Goal: Task Accomplishment & Management: Complete application form

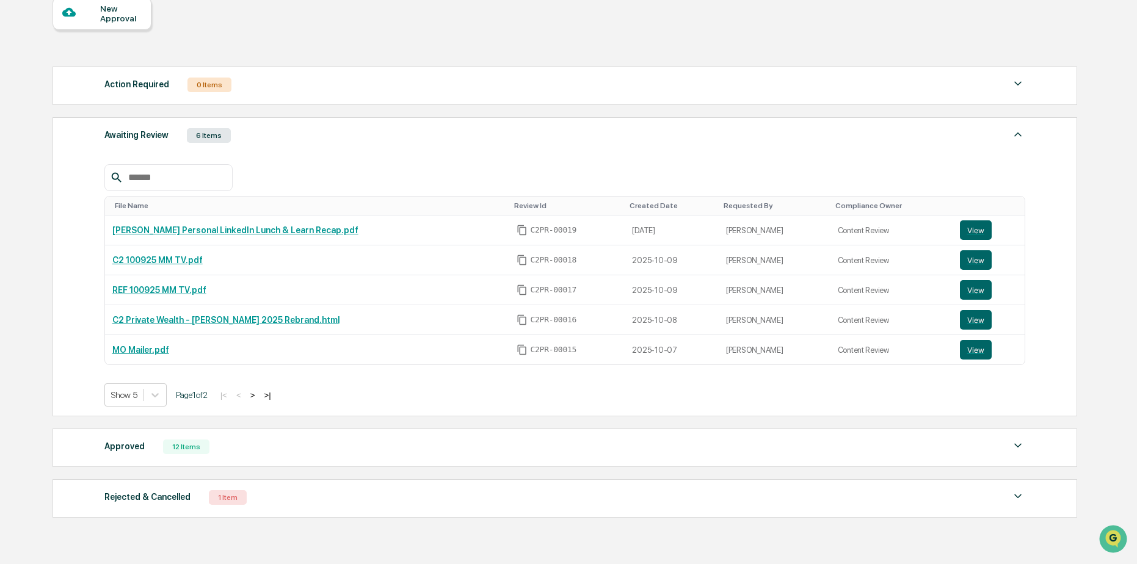
click at [135, 440] on div "Approved" at bounding box center [124, 446] width 40 height 16
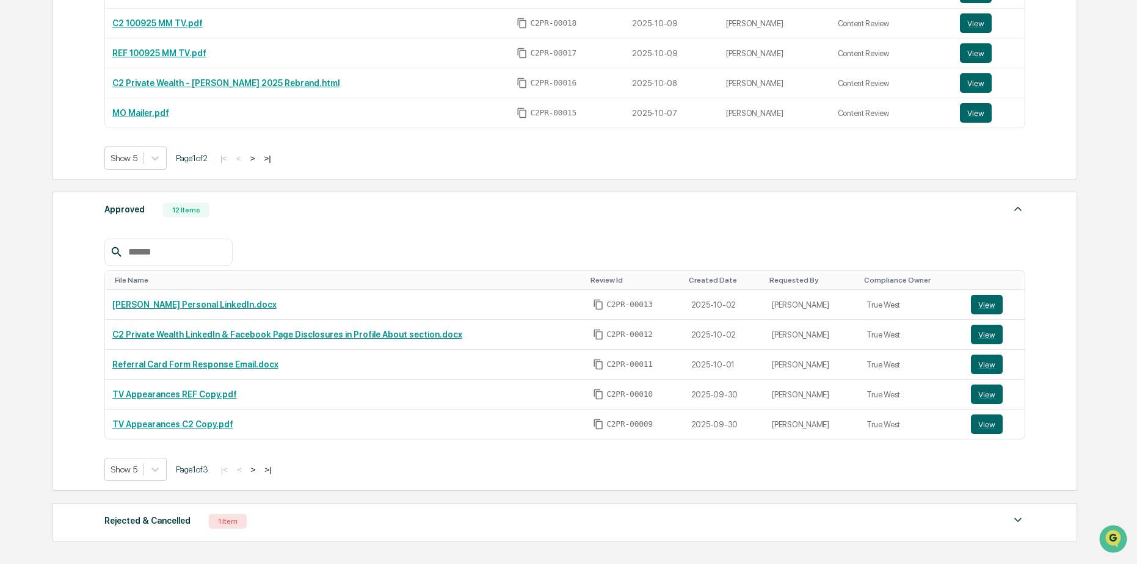
scroll to position [427, 0]
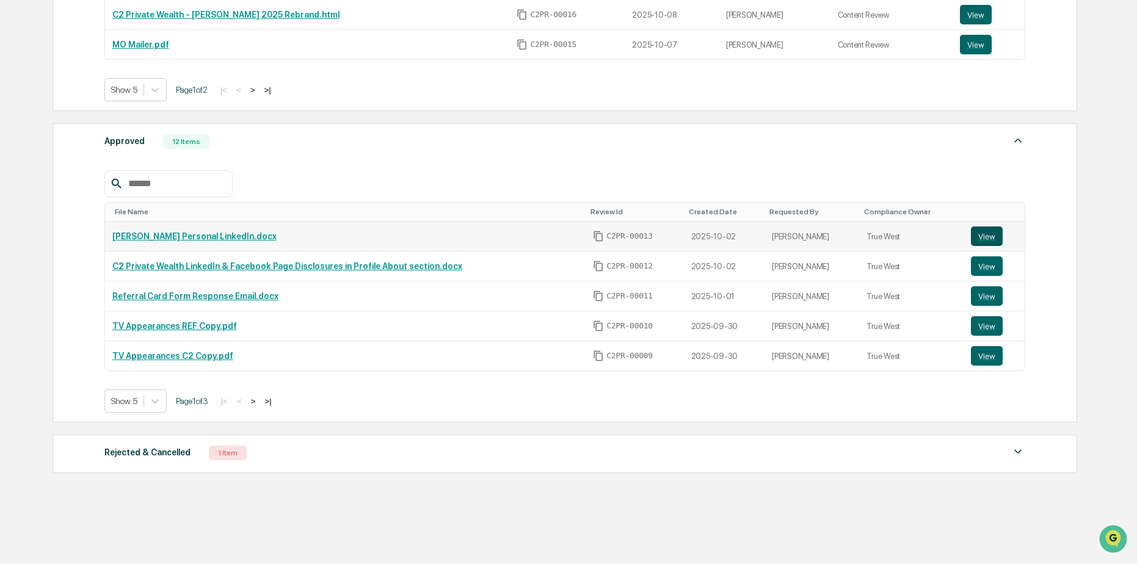
click at [987, 233] on button "View" at bounding box center [987, 237] width 32 height 20
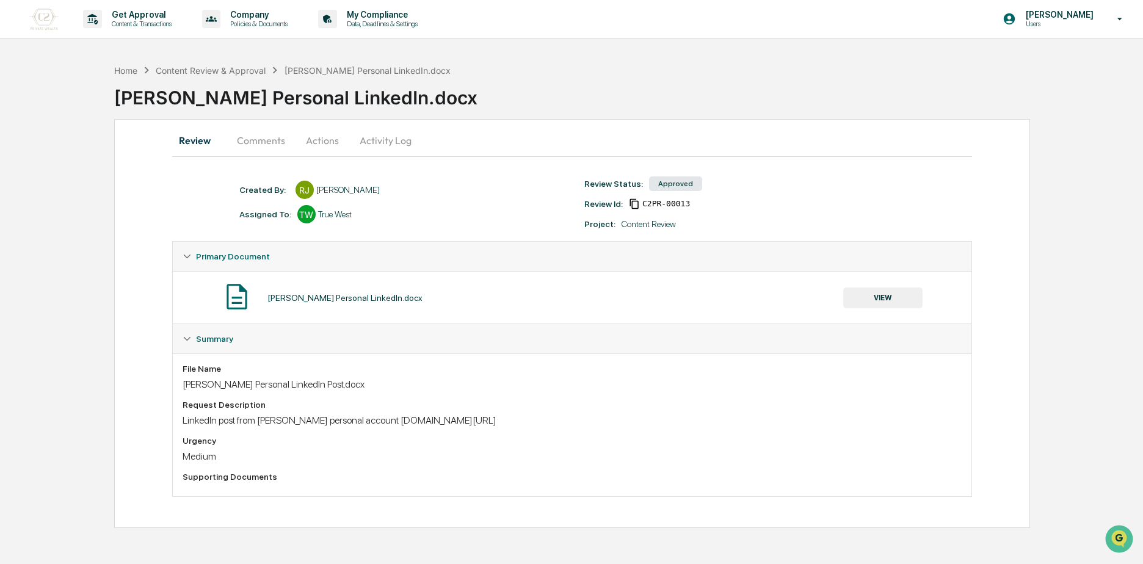
click at [361, 133] on button "Activity Log" at bounding box center [385, 140] width 71 height 29
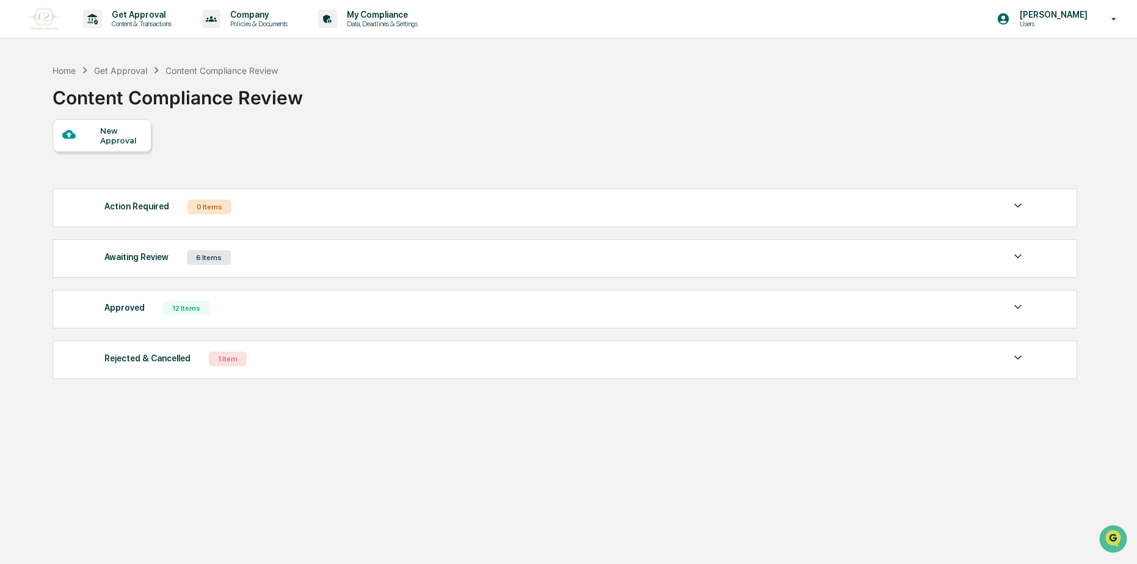
click at [181, 268] on div "Awaiting Review 6 Items File Name Review Id Created Date Requested By Complianc…" at bounding box center [565, 258] width 1025 height 38
click at [241, 266] on div "Awaiting Review 6 Items" at bounding box center [564, 257] width 921 height 17
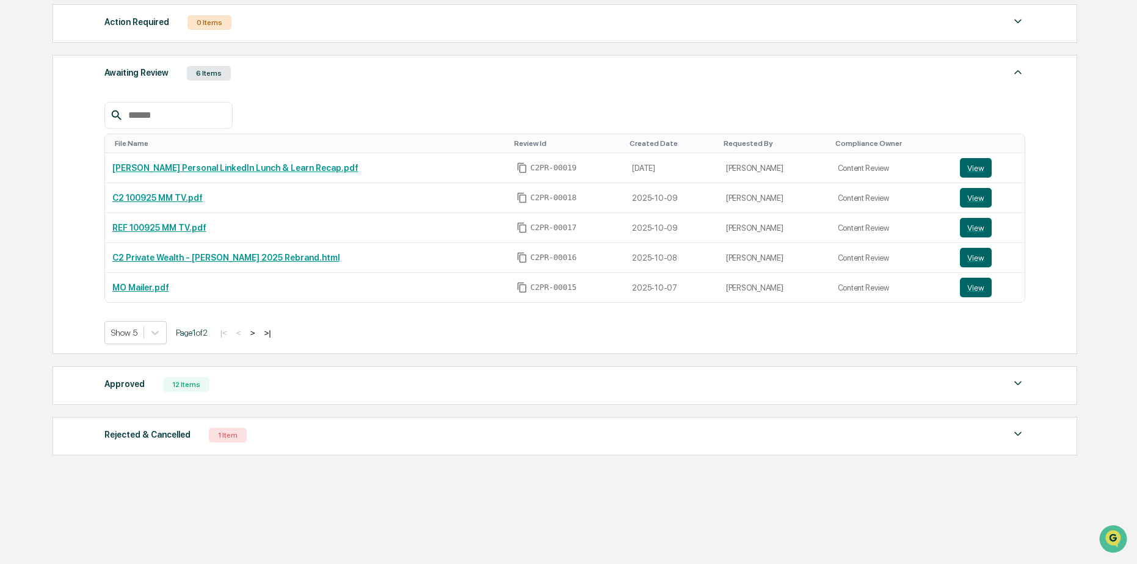
click at [274, 333] on button ">|" at bounding box center [267, 333] width 14 height 10
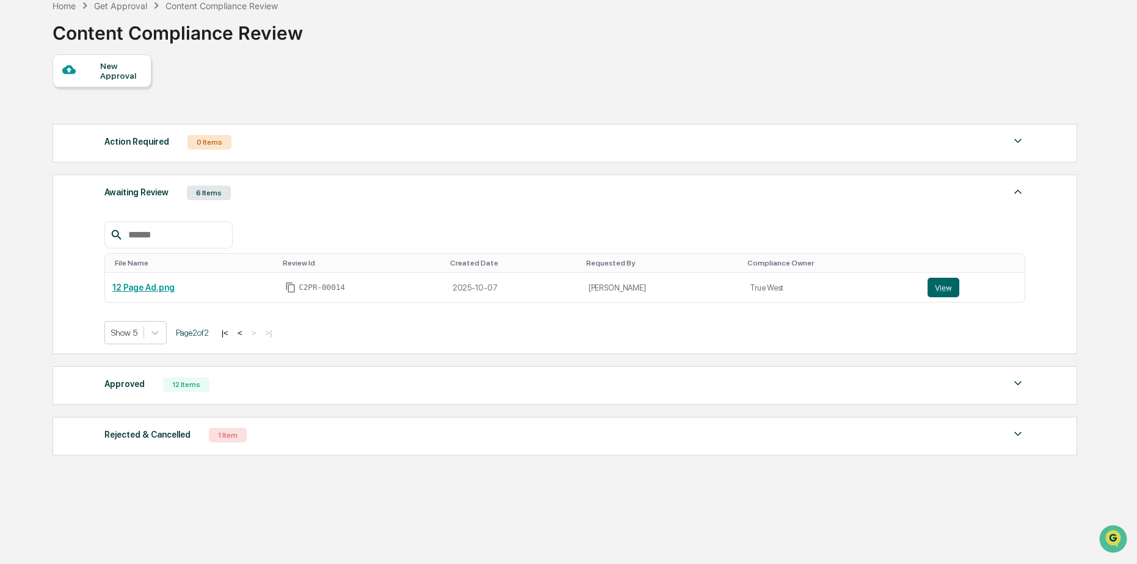
scroll to position [65, 0]
click at [232, 334] on button "|<" at bounding box center [225, 333] width 14 height 10
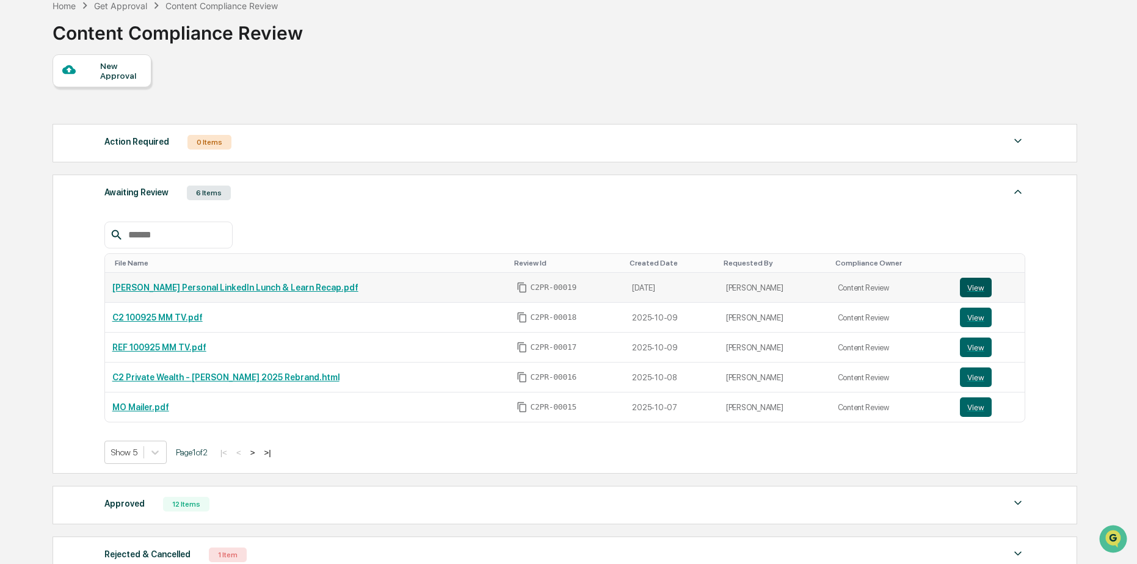
click at [964, 287] on button "View" at bounding box center [976, 288] width 32 height 20
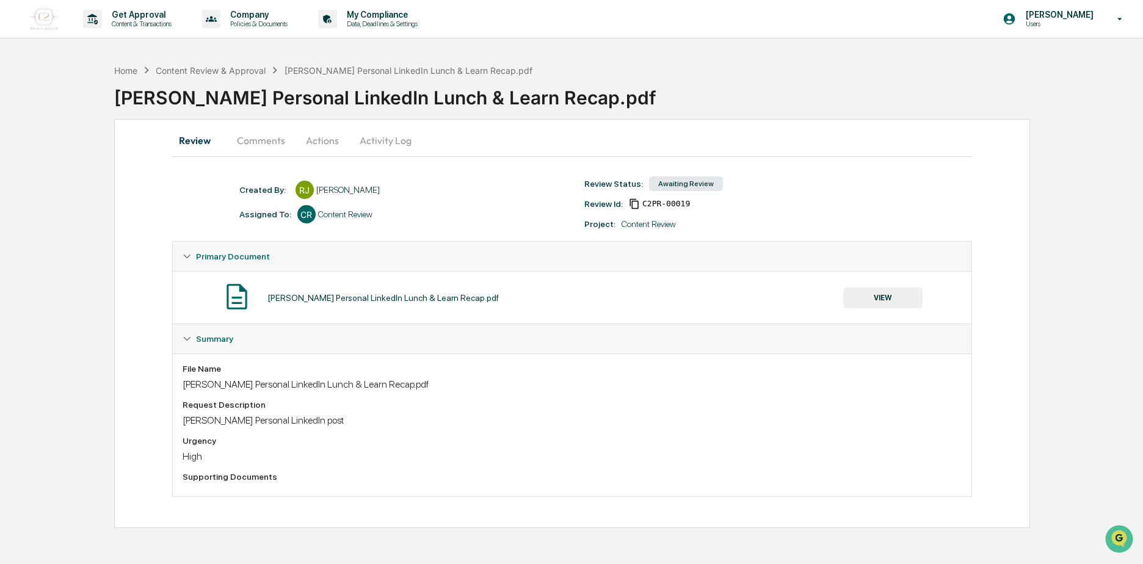
click at [299, 143] on button "Actions" at bounding box center [322, 140] width 55 height 29
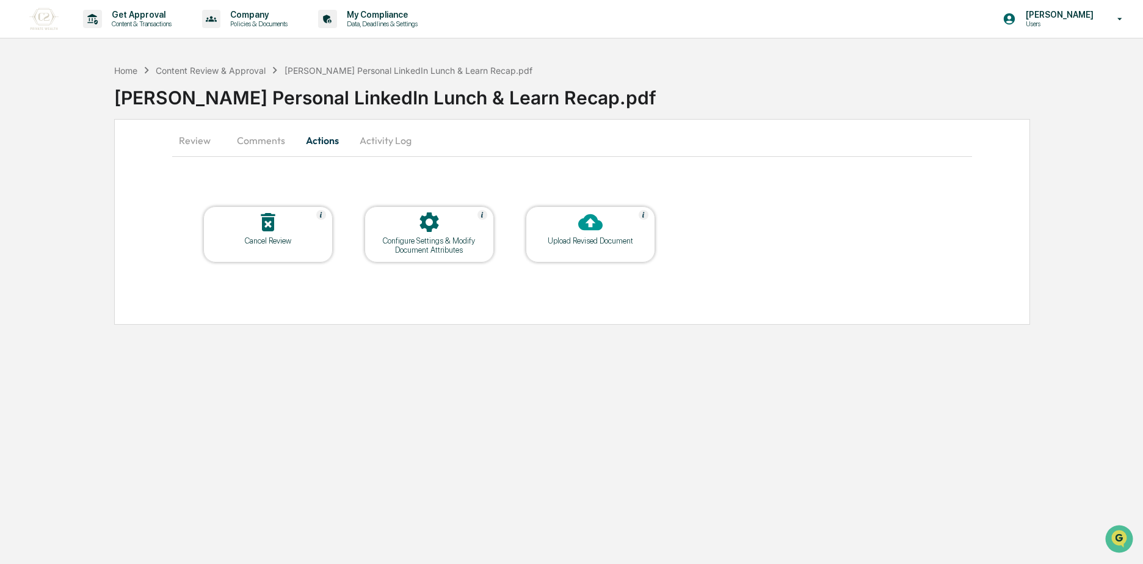
click at [441, 241] on div "Configure Settings & Modify Document Attributes" at bounding box center [429, 245] width 110 height 18
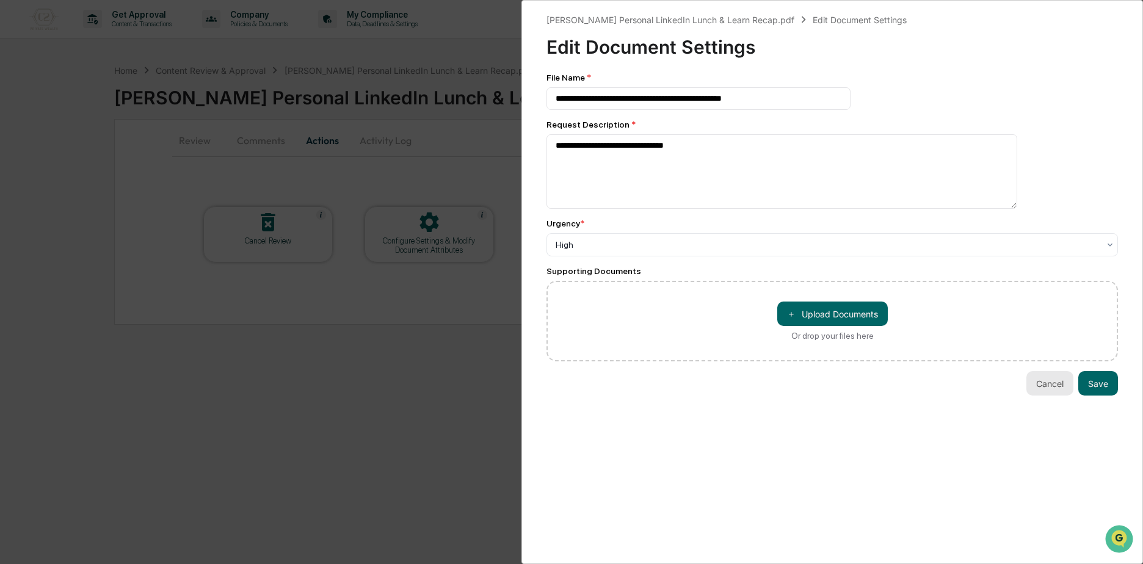
click at [1043, 383] on button "Cancel" at bounding box center [1049, 383] width 47 height 24
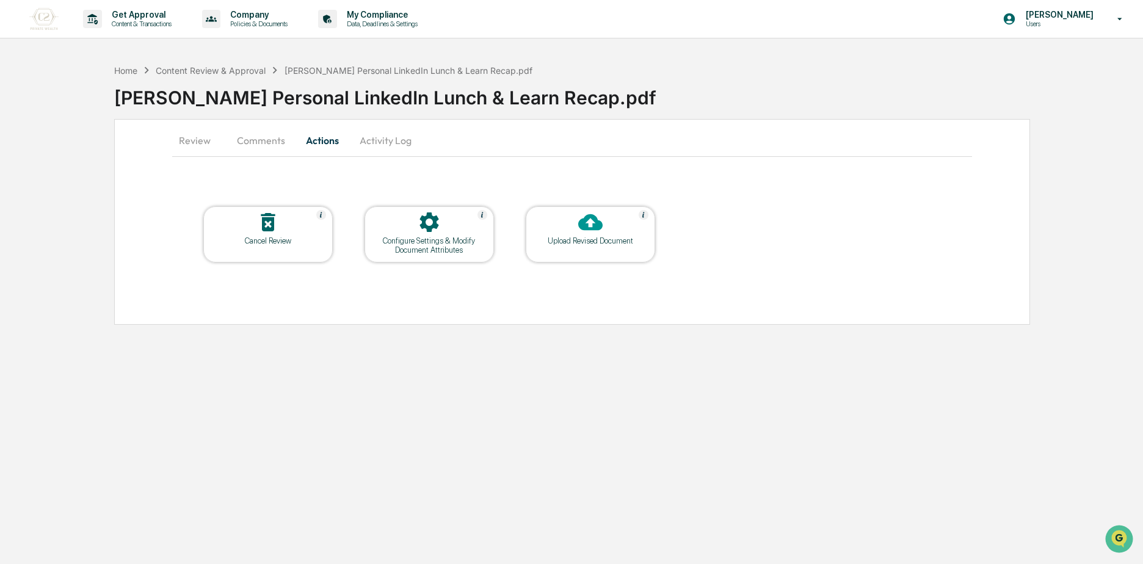
click at [274, 145] on button "Comments" at bounding box center [261, 140] width 68 height 29
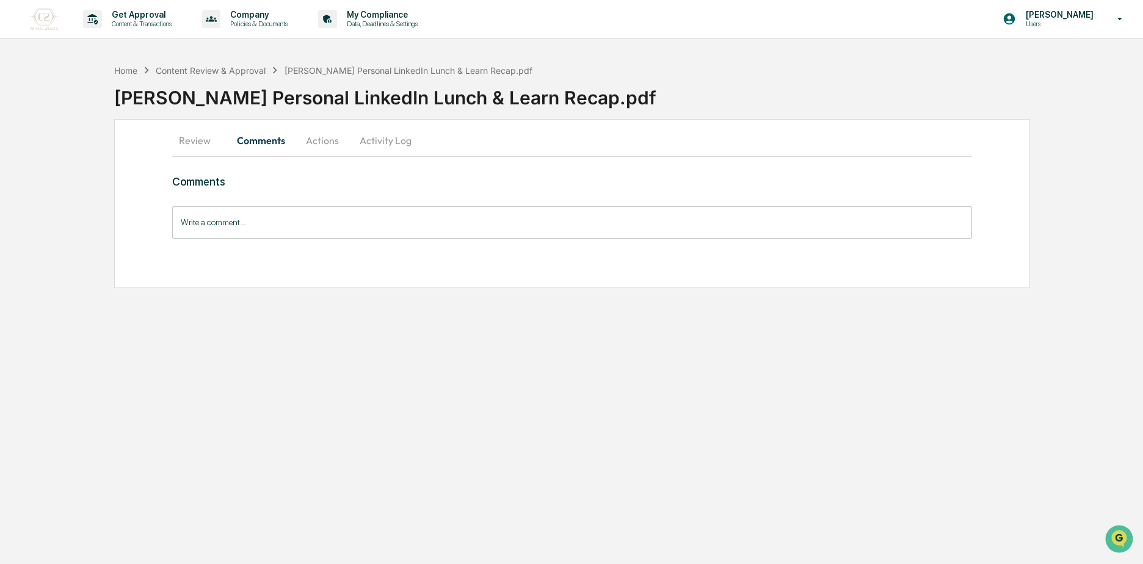
click at [213, 136] on button "Review" at bounding box center [199, 140] width 55 height 29
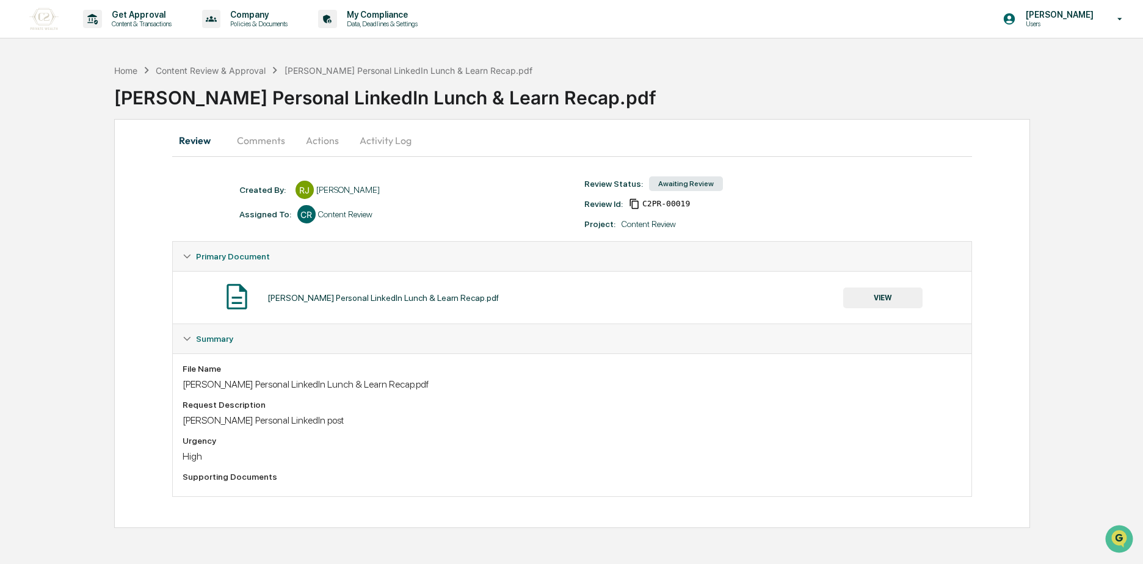
click at [290, 137] on button "Comments" at bounding box center [261, 140] width 68 height 29
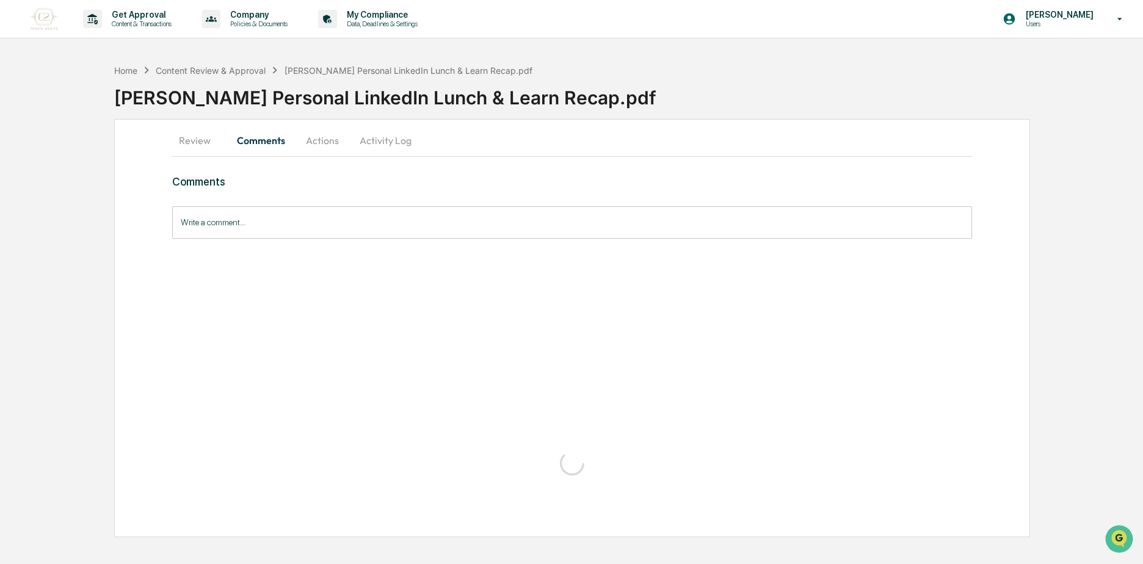
click at [330, 137] on button "Actions" at bounding box center [322, 140] width 55 height 29
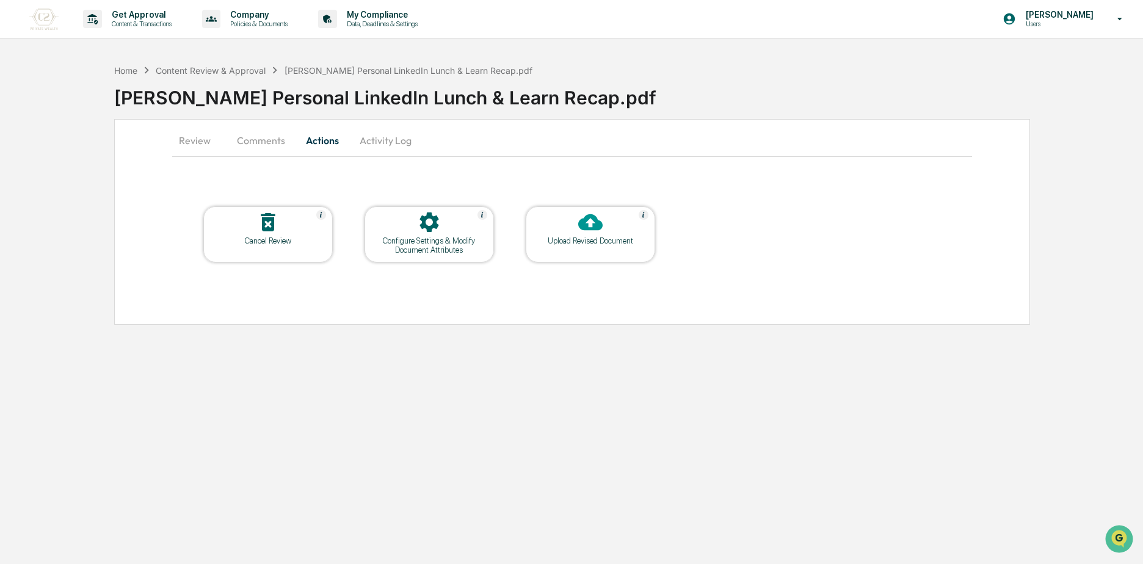
click at [607, 217] on div at bounding box center [590, 223] width 122 height 26
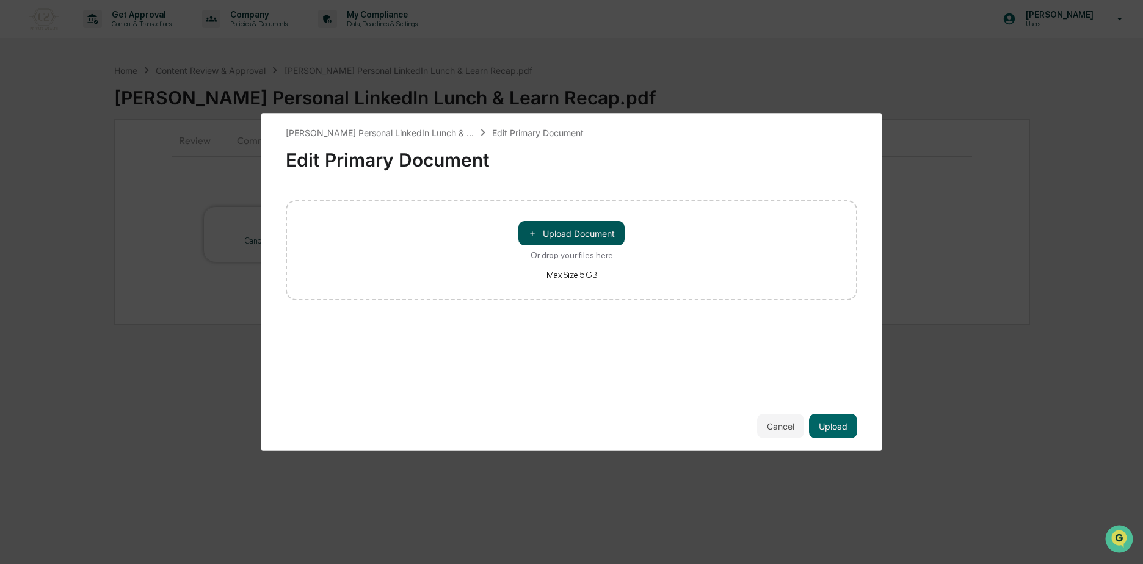
click at [575, 229] on button "＋ Upload Document" at bounding box center [571, 233] width 106 height 24
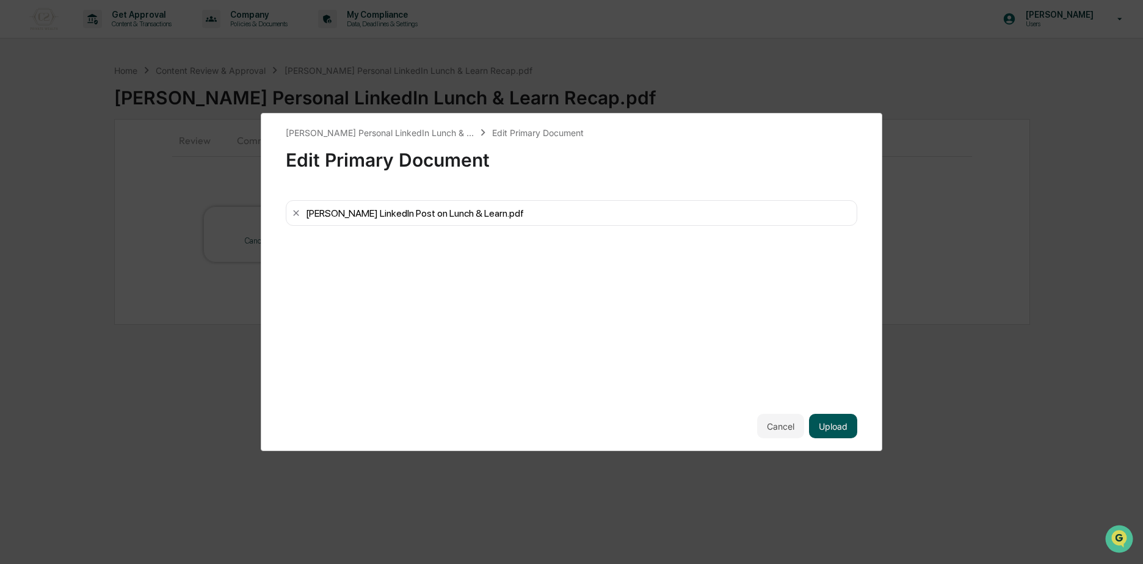
click at [849, 432] on button "Upload" at bounding box center [833, 426] width 48 height 24
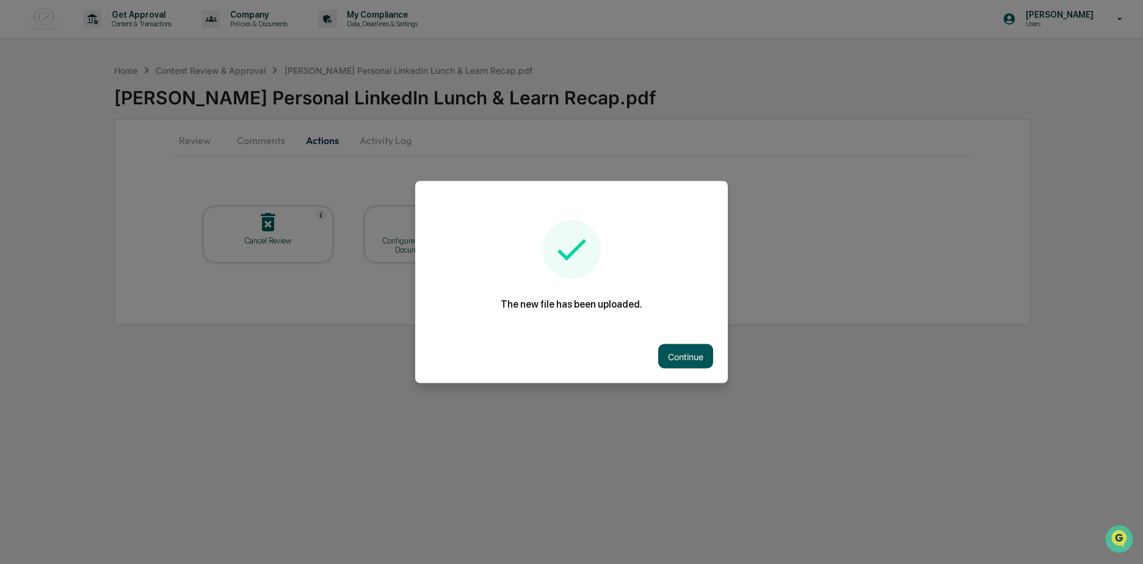
click at [685, 363] on button "Continue" at bounding box center [685, 356] width 55 height 24
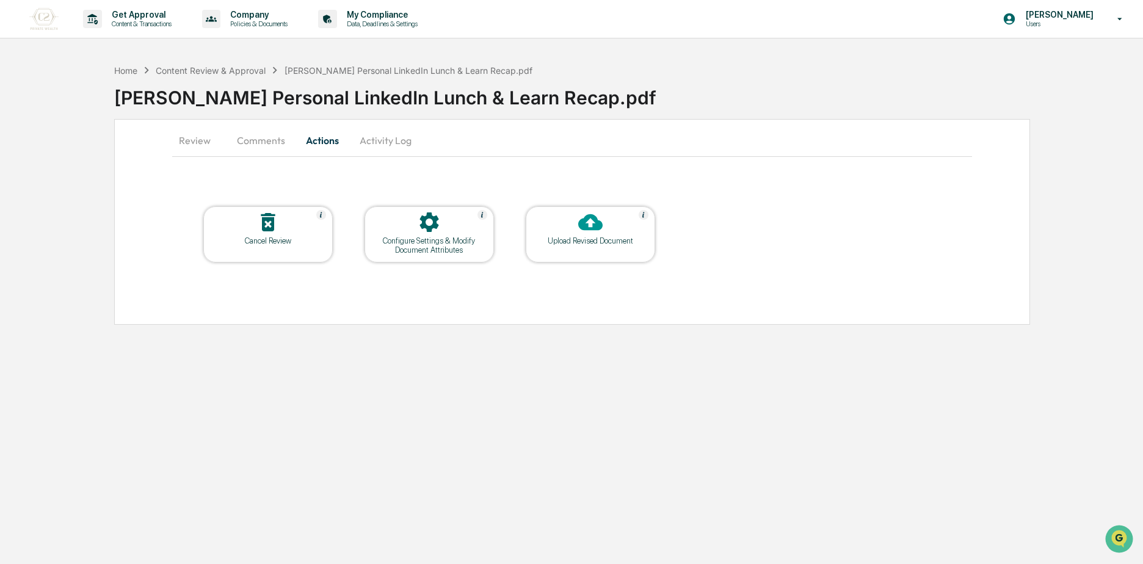
click at [236, 139] on button "Comments" at bounding box center [261, 140] width 68 height 29
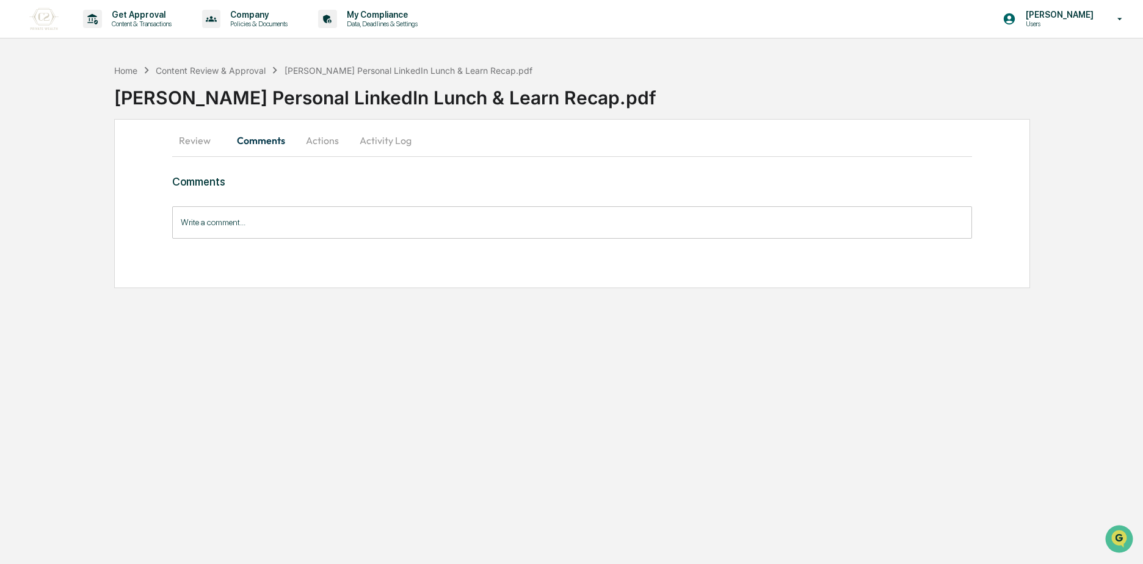
click at [195, 145] on button "Review" at bounding box center [199, 140] width 55 height 29
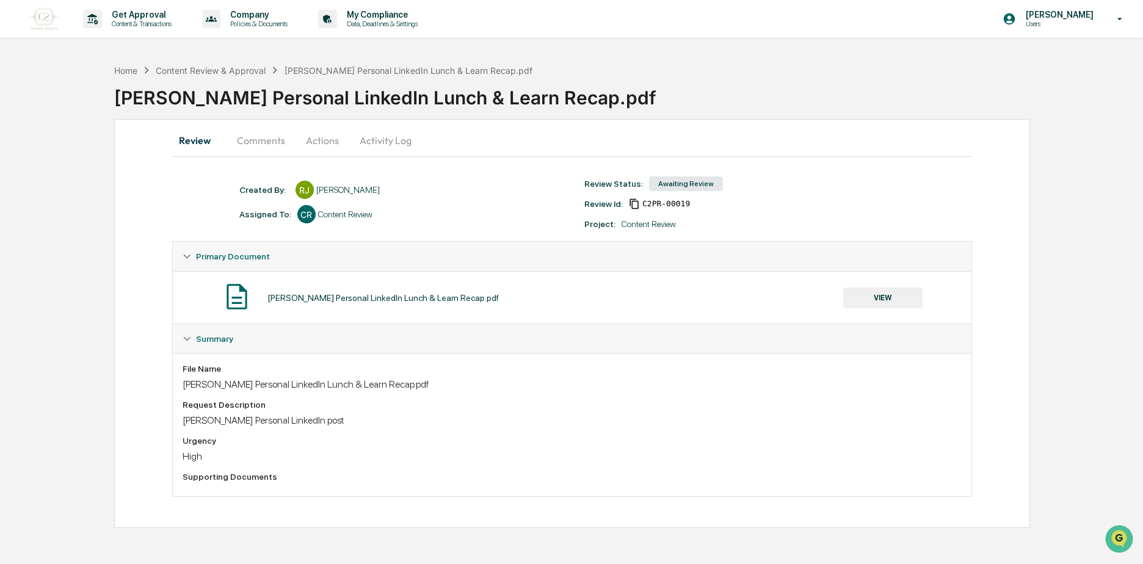
click at [264, 153] on button "Comments" at bounding box center [261, 140] width 68 height 29
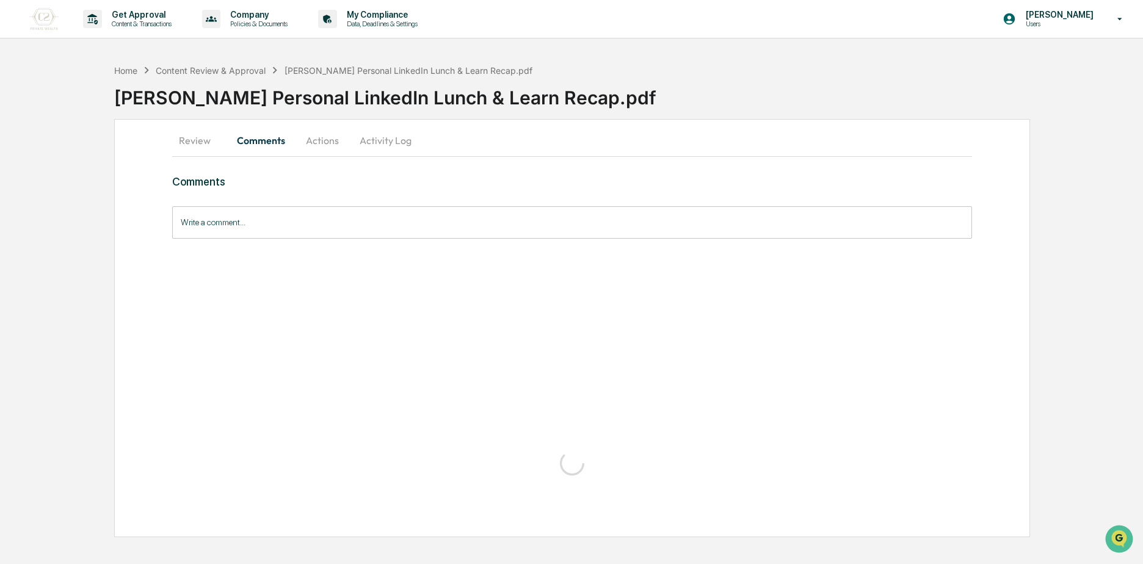
click at [313, 146] on button "Actions" at bounding box center [322, 140] width 55 height 29
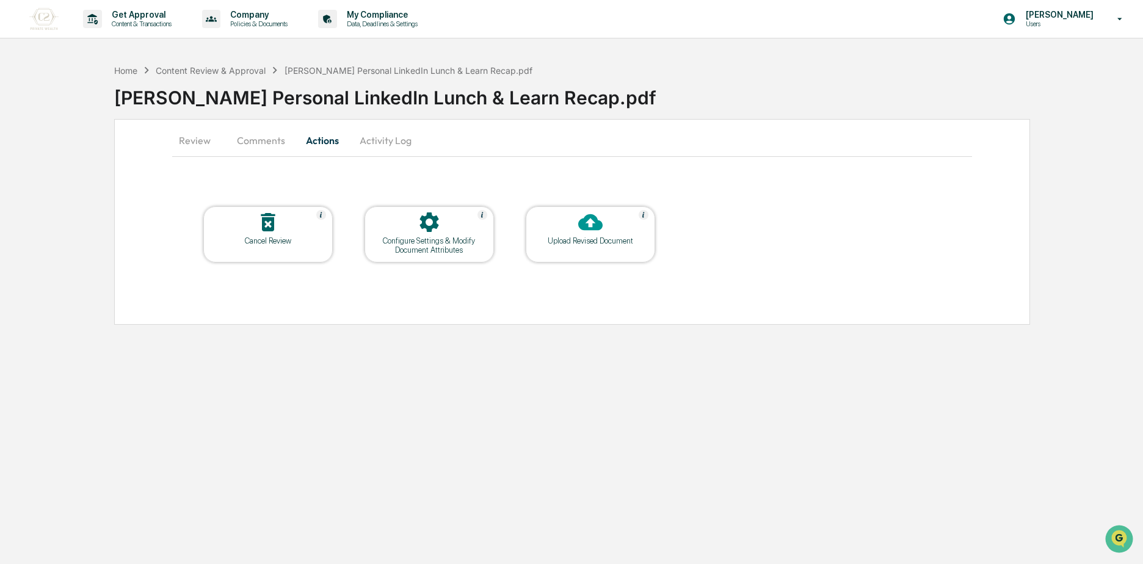
click at [387, 140] on button "Activity Log" at bounding box center [385, 140] width 71 height 29
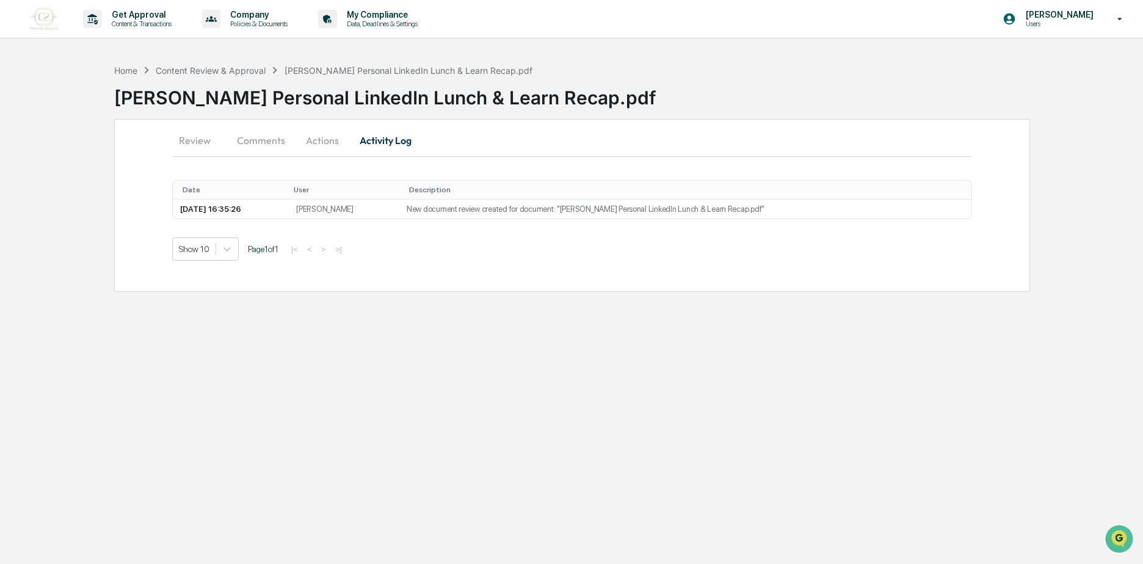
click at [299, 144] on button "Actions" at bounding box center [322, 140] width 55 height 29
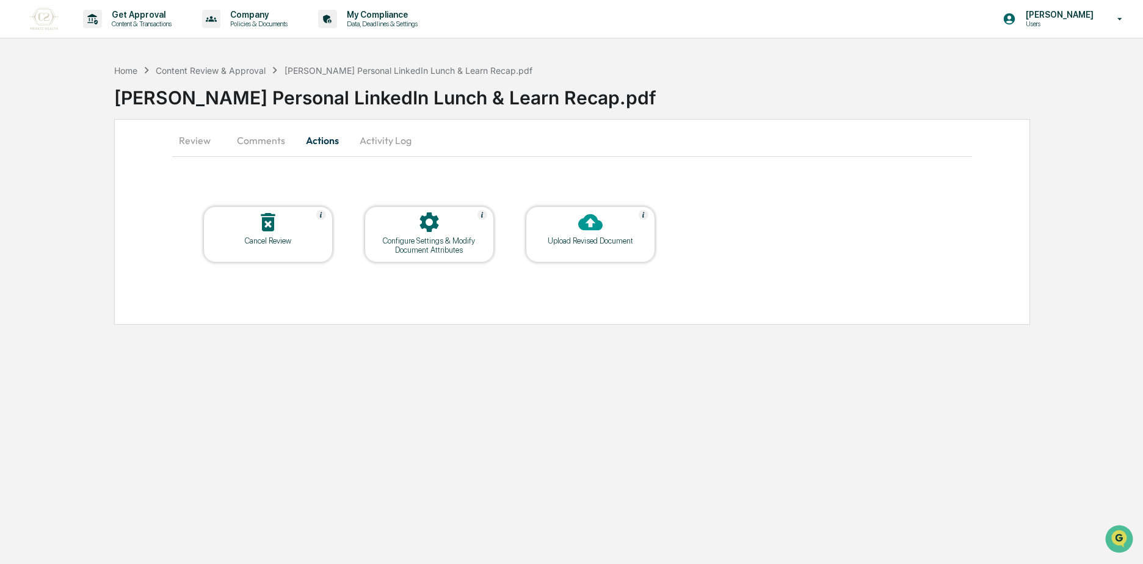
click at [245, 140] on button "Comments" at bounding box center [261, 140] width 68 height 29
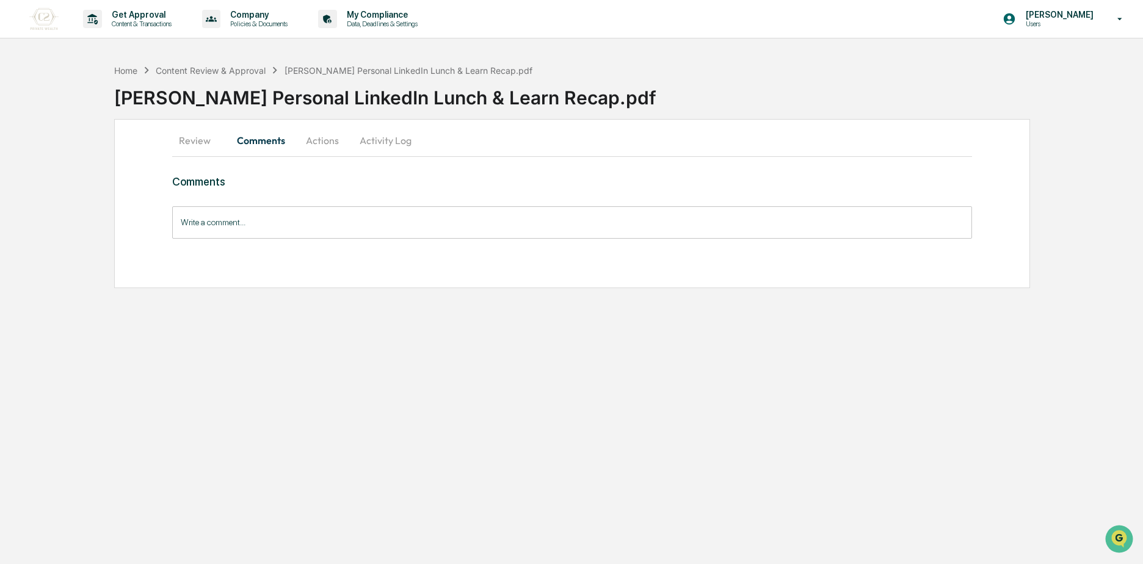
click at [206, 142] on button "Review" at bounding box center [199, 140] width 55 height 29
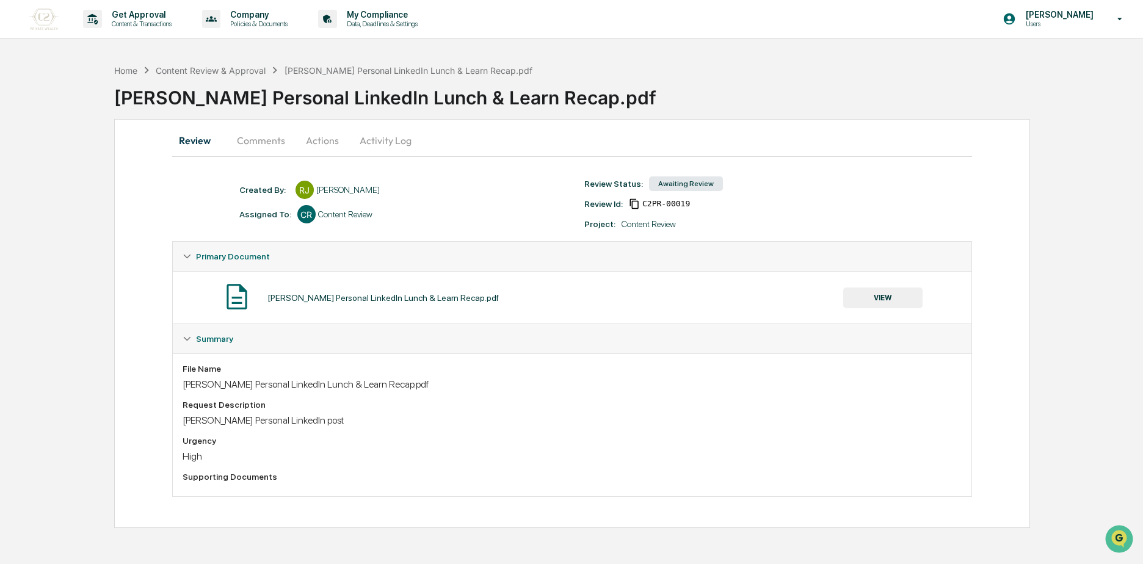
click at [904, 297] on button "VIEW" at bounding box center [882, 298] width 79 height 21
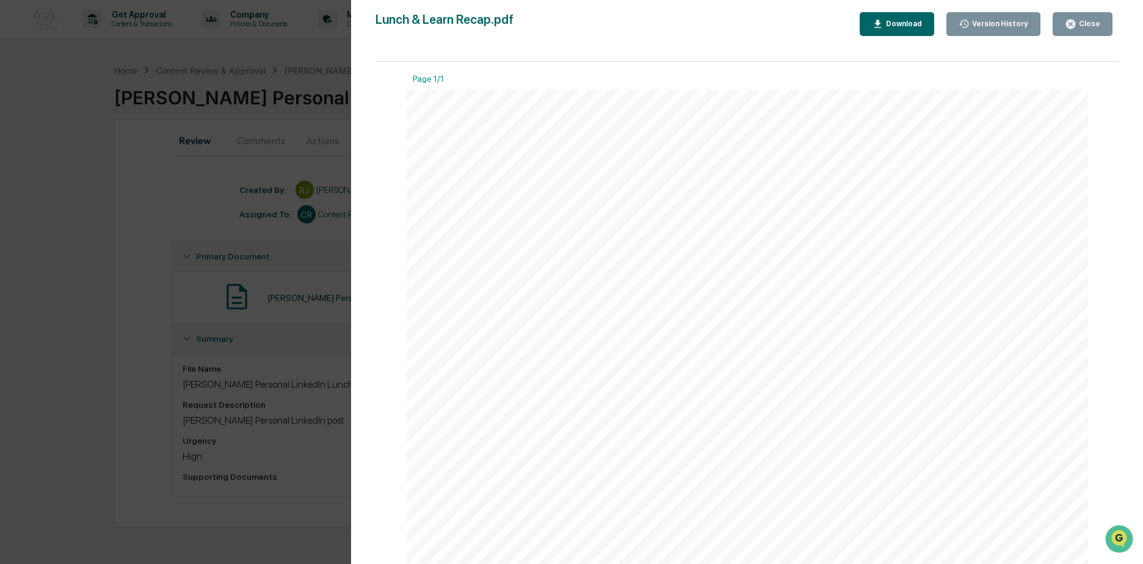
click at [1092, 25] on div "Close" at bounding box center [1089, 24] width 24 height 9
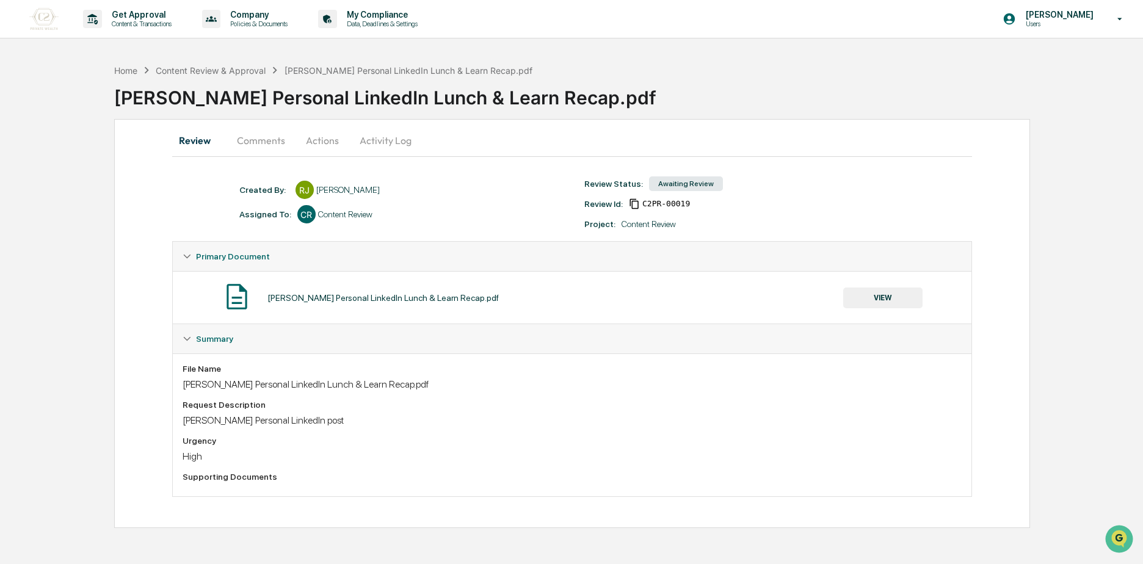
click at [363, 142] on button "Activity Log" at bounding box center [385, 140] width 71 height 29
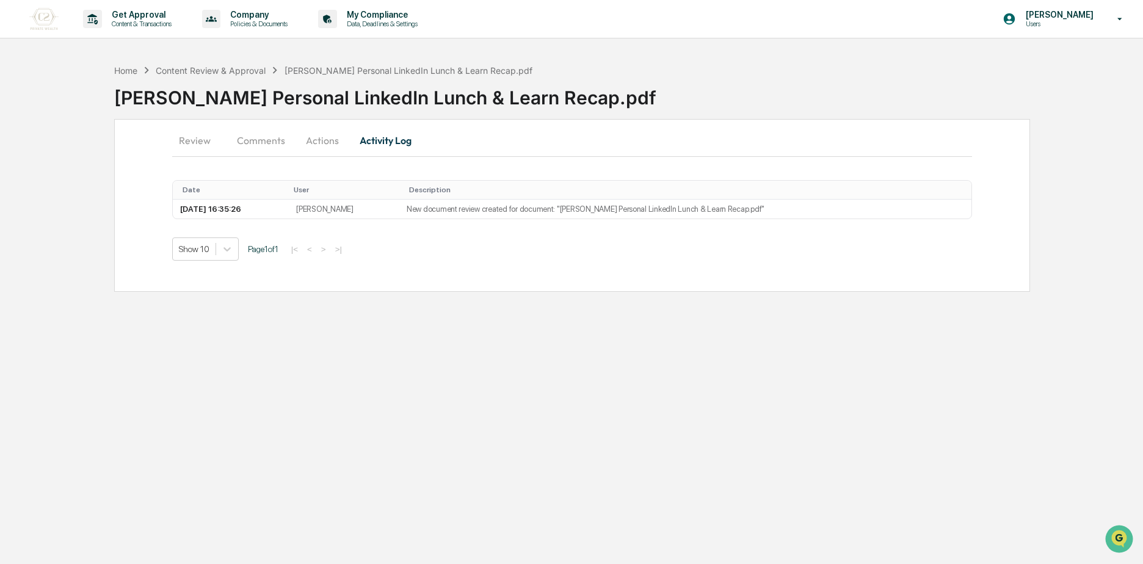
click at [333, 142] on button "Actions" at bounding box center [322, 140] width 55 height 29
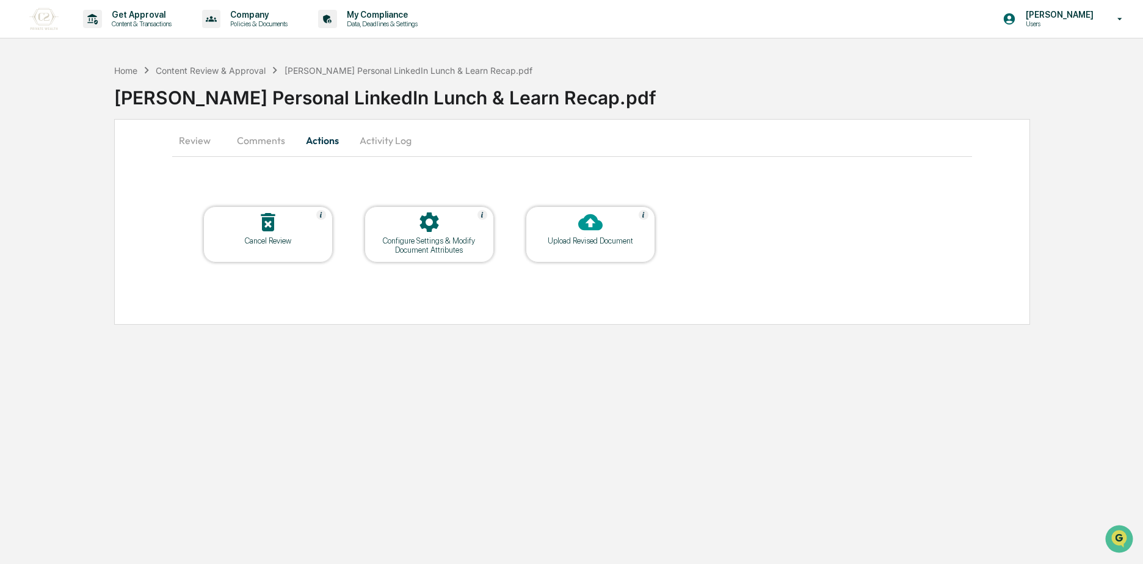
click at [272, 145] on button "Comments" at bounding box center [261, 140] width 68 height 29
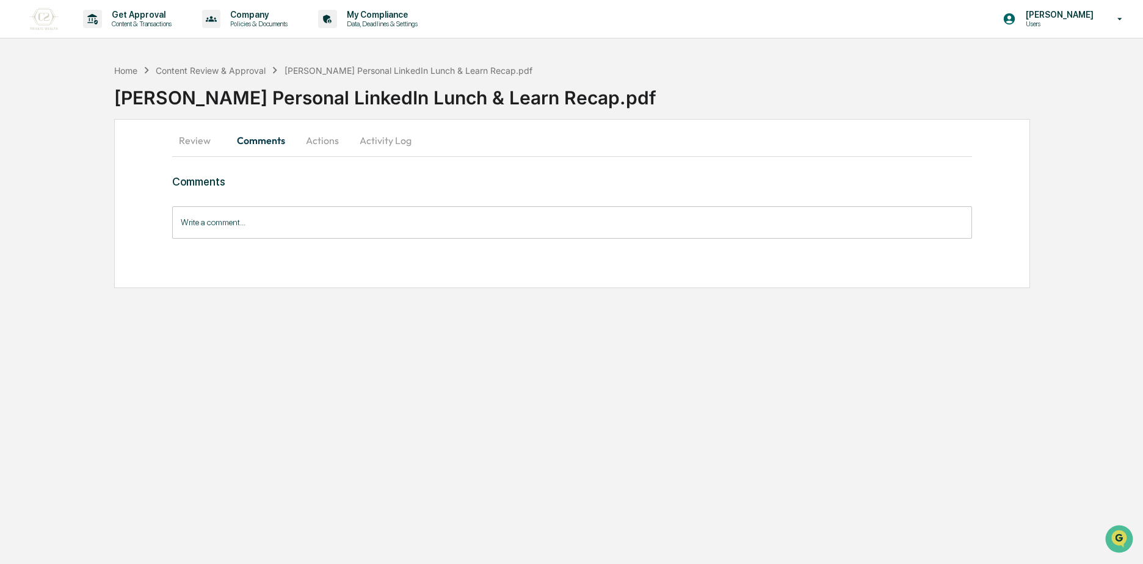
click at [225, 147] on button "Review" at bounding box center [199, 140] width 55 height 29
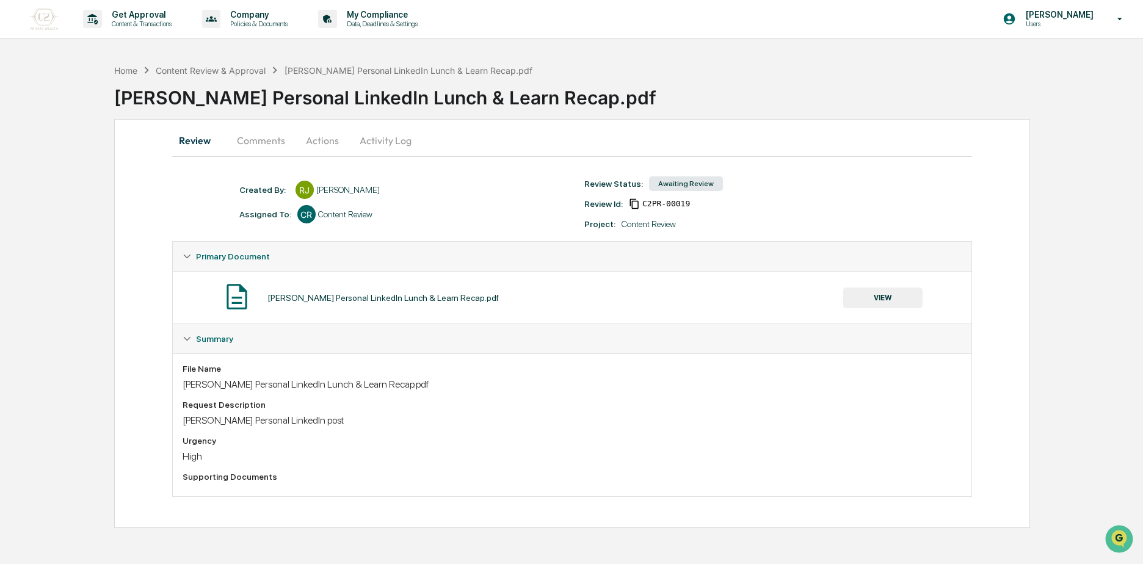
click at [184, 334] on div "Summary" at bounding box center [572, 338] width 799 height 29
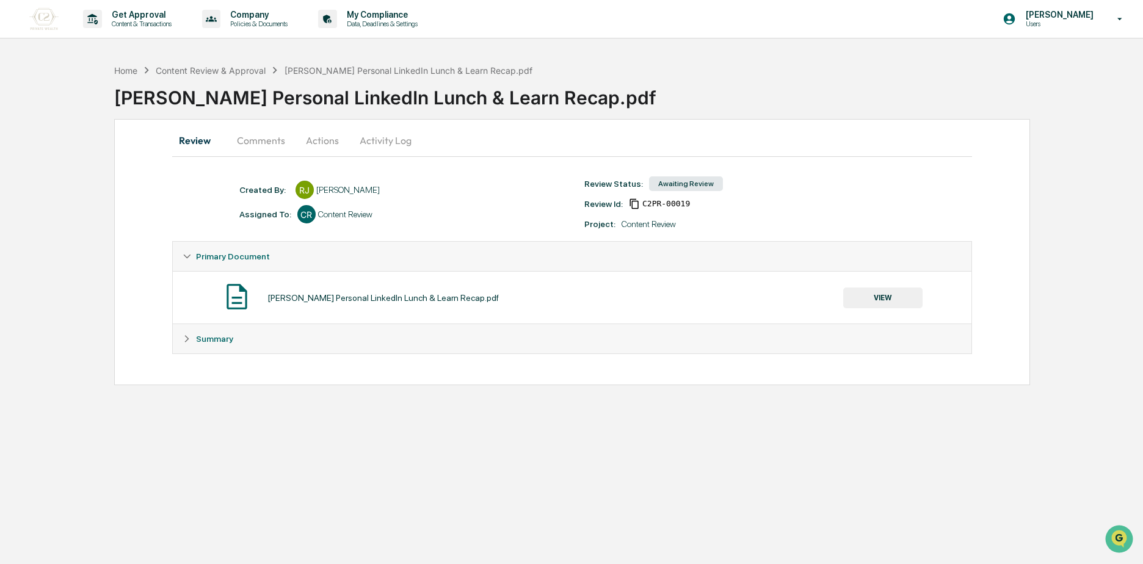
click at [189, 262] on div "Primary Document" at bounding box center [572, 256] width 799 height 29
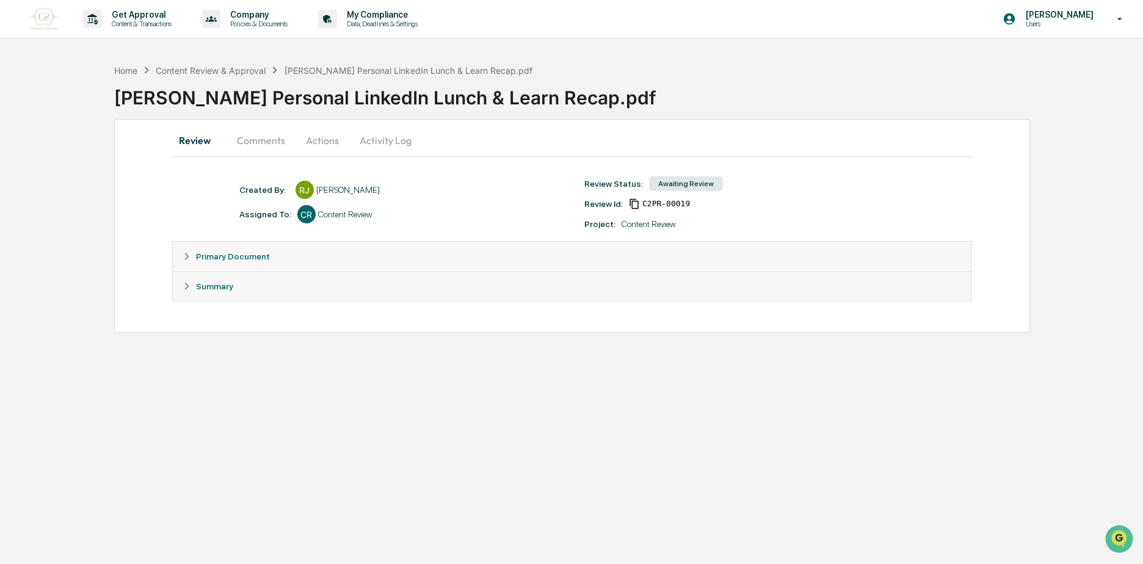
click at [246, 140] on button "Comments" at bounding box center [261, 140] width 68 height 29
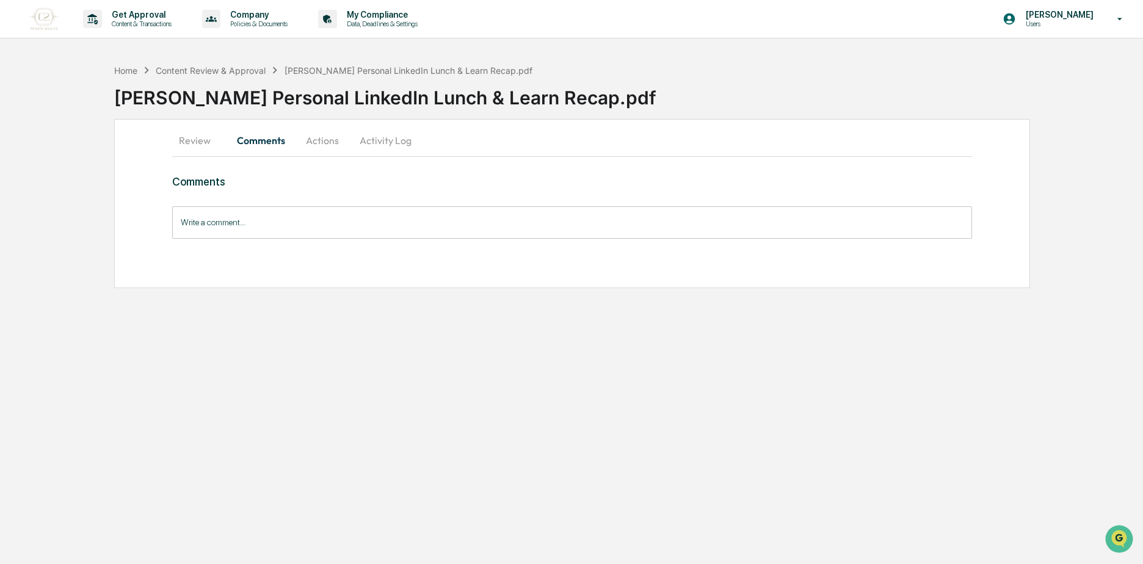
click at [337, 134] on button "Actions" at bounding box center [322, 140] width 55 height 29
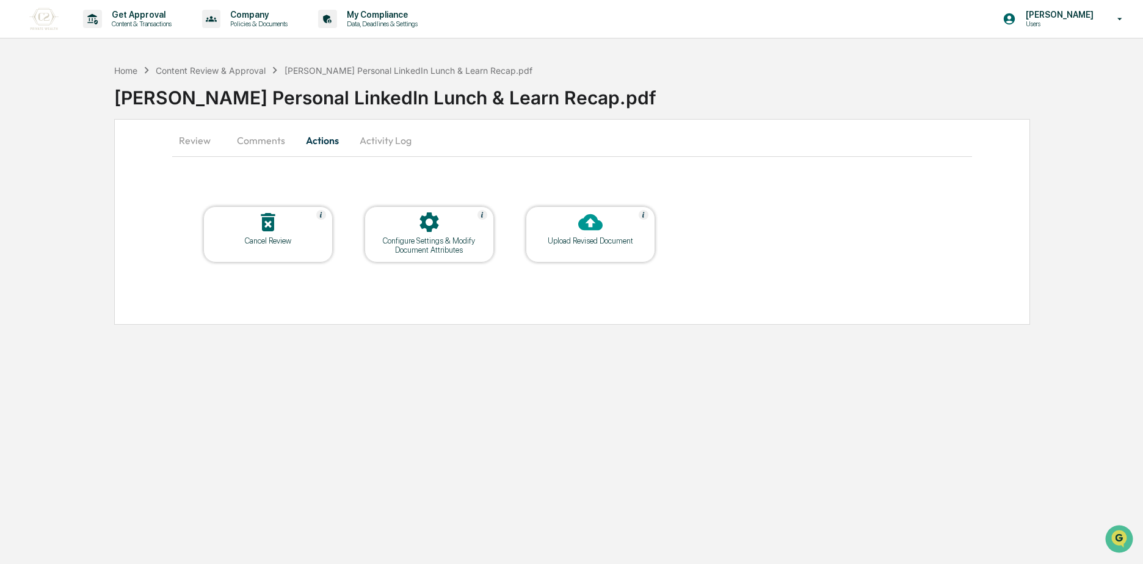
click at [394, 133] on button "Activity Log" at bounding box center [385, 140] width 71 height 29
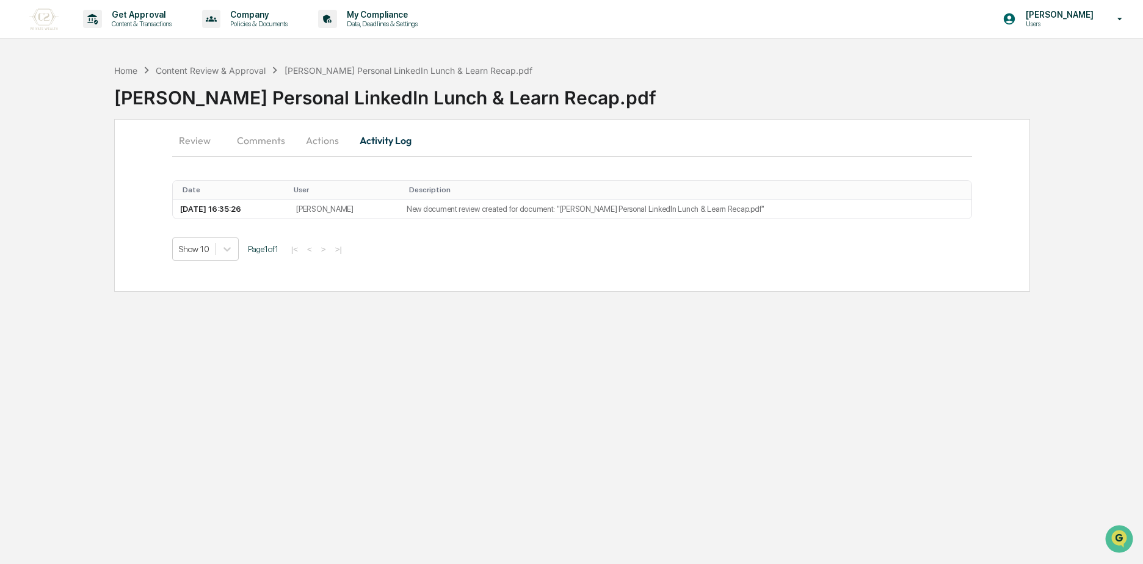
click at [338, 145] on button "Actions" at bounding box center [322, 140] width 55 height 29
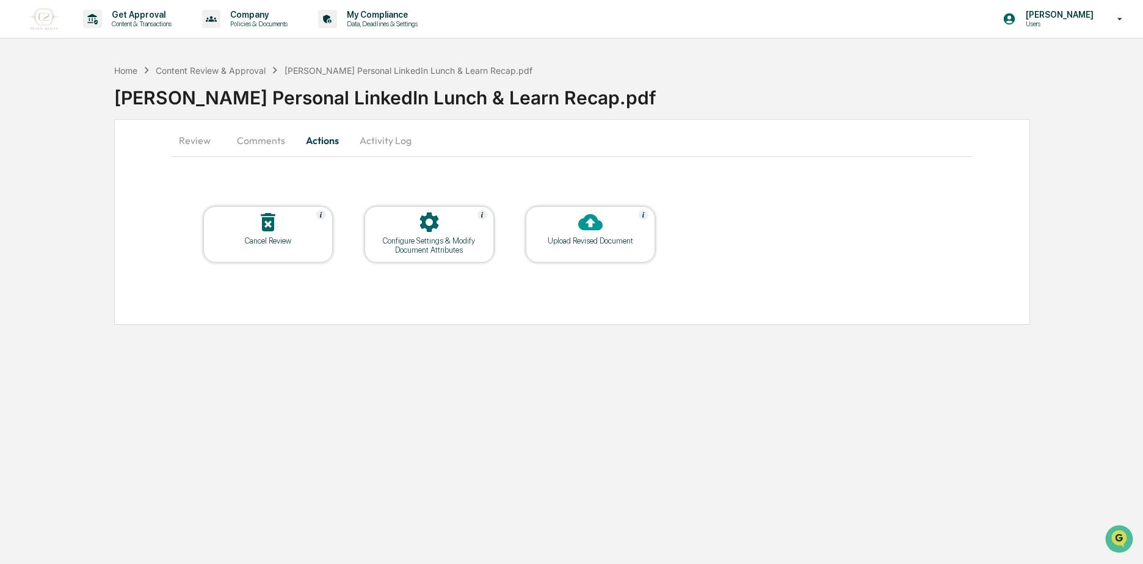
click at [291, 244] on div "Cancel Review" at bounding box center [268, 240] width 110 height 9
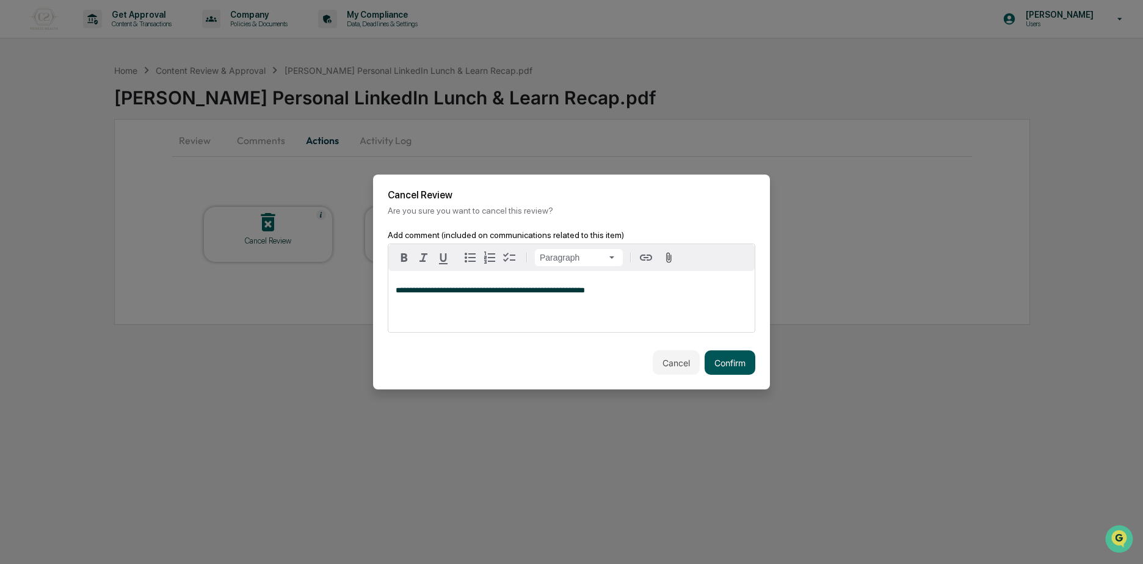
click at [713, 360] on button "Confirm" at bounding box center [730, 363] width 51 height 24
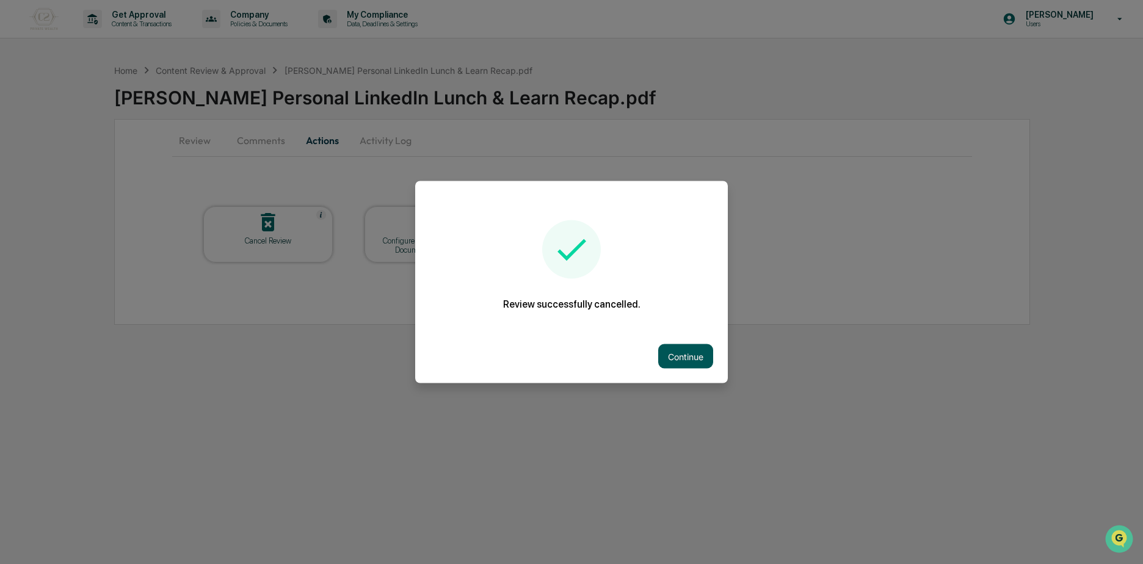
click at [688, 353] on button "Continue" at bounding box center [685, 356] width 55 height 24
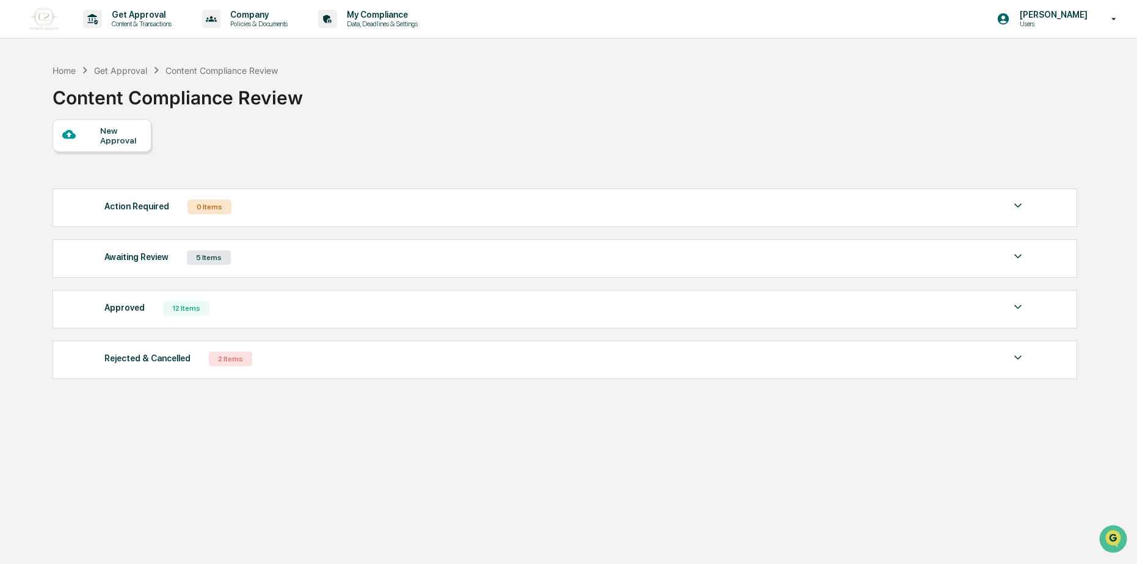
click at [107, 138] on div "New Approval" at bounding box center [120, 136] width 41 height 20
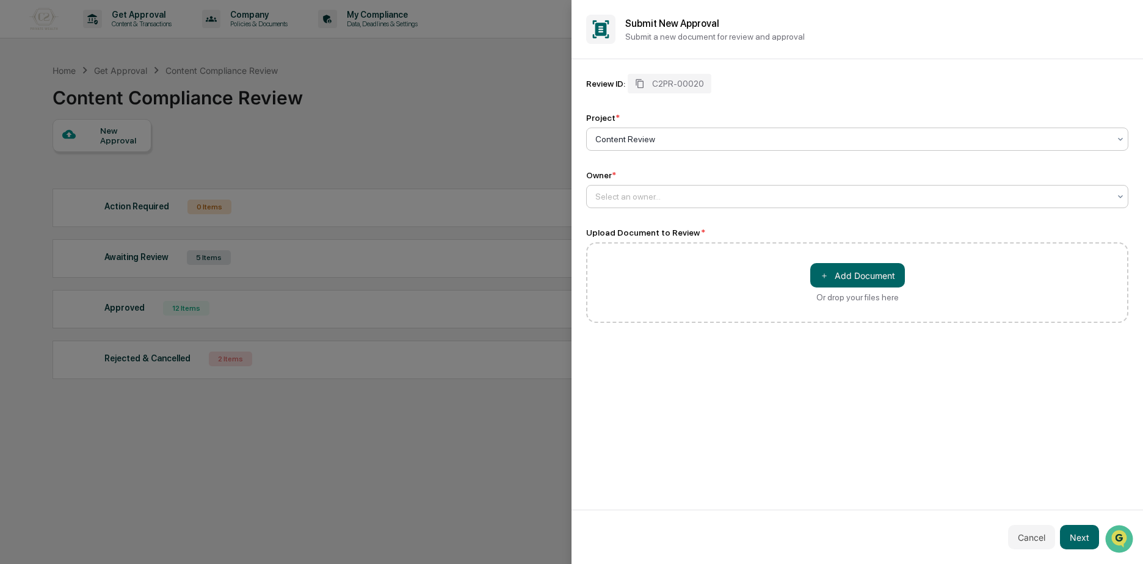
click at [807, 205] on div "Select an owner..." at bounding box center [852, 196] width 526 height 17
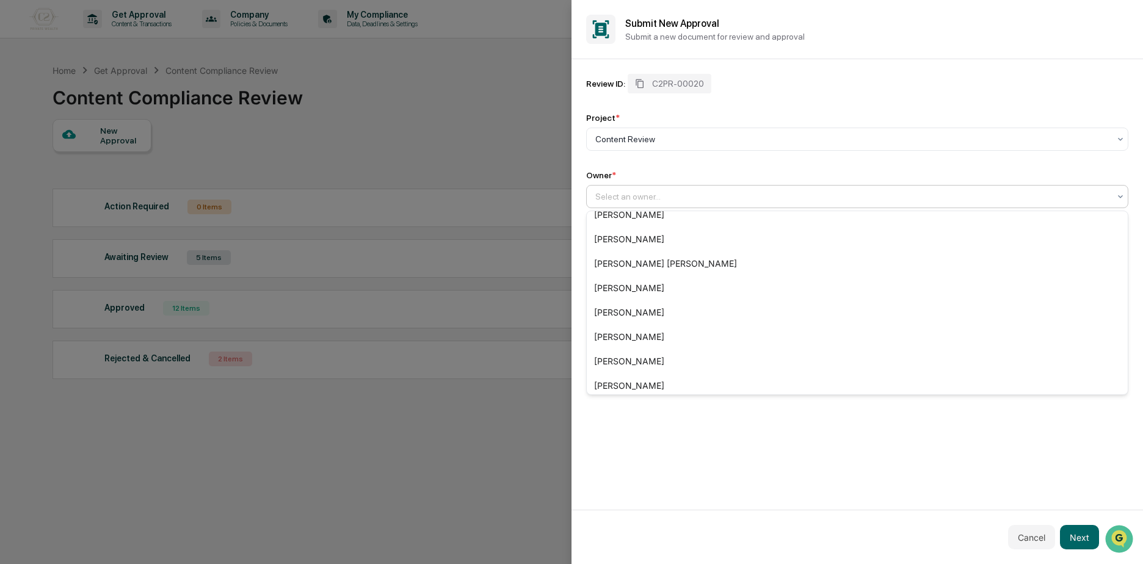
scroll to position [139, 0]
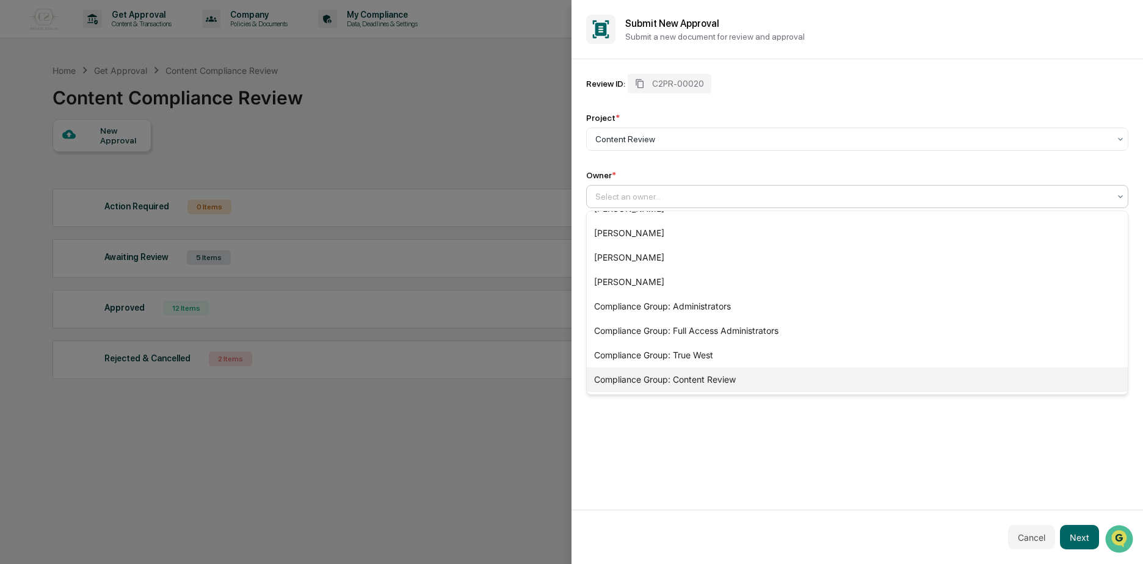
click at [702, 375] on div "Compliance Group: Content Review" at bounding box center [857, 380] width 541 height 24
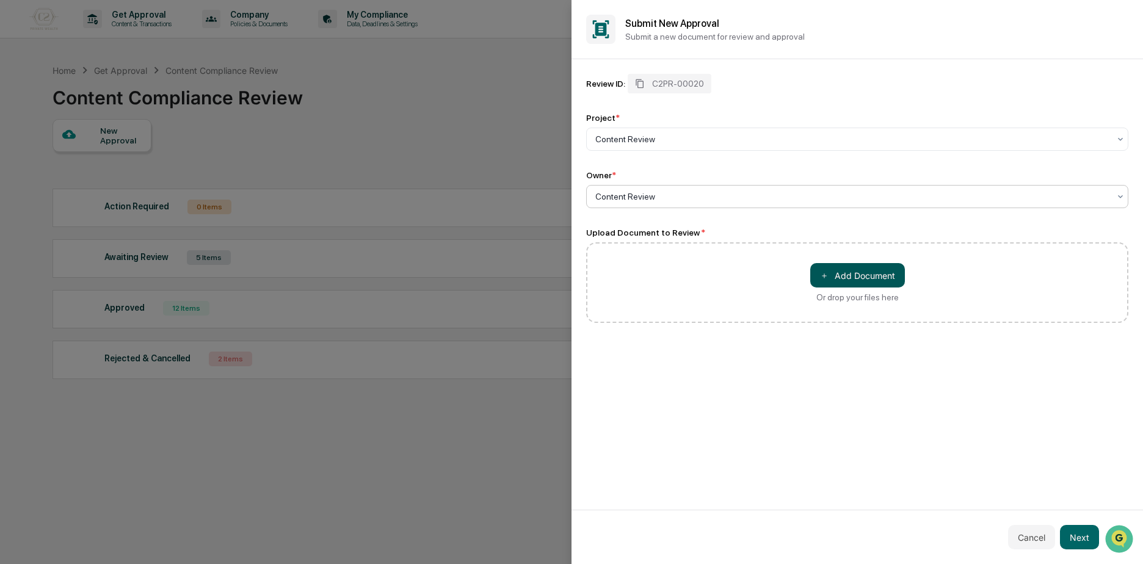
click at [838, 267] on button "＋ Add Document" at bounding box center [857, 275] width 95 height 24
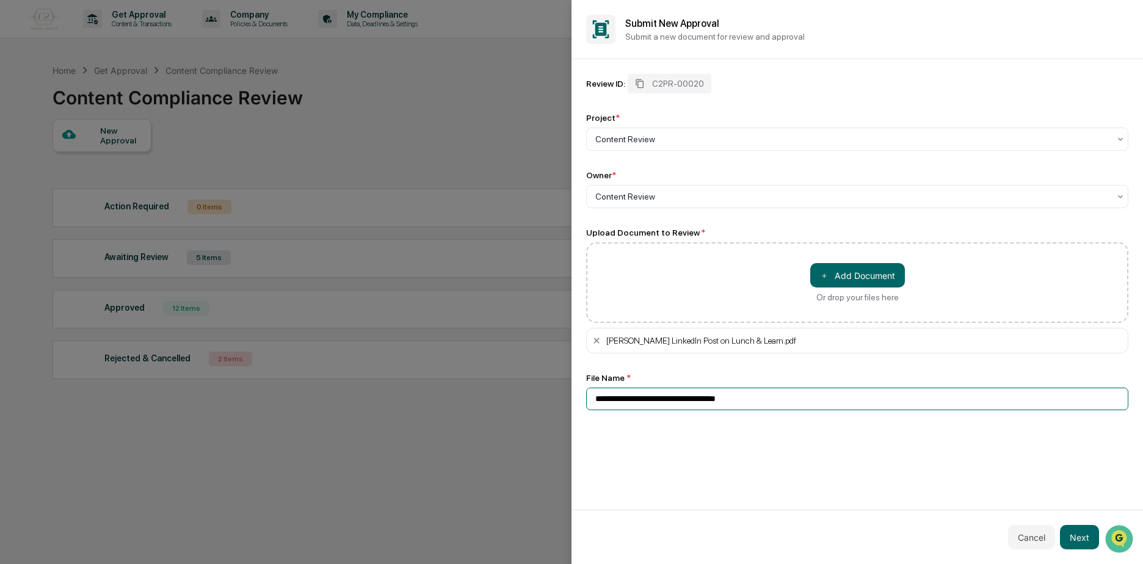
click at [616, 401] on input "**********" at bounding box center [857, 399] width 542 height 23
type input "**********"
click at [1092, 541] on button "Next" at bounding box center [1079, 537] width 39 height 24
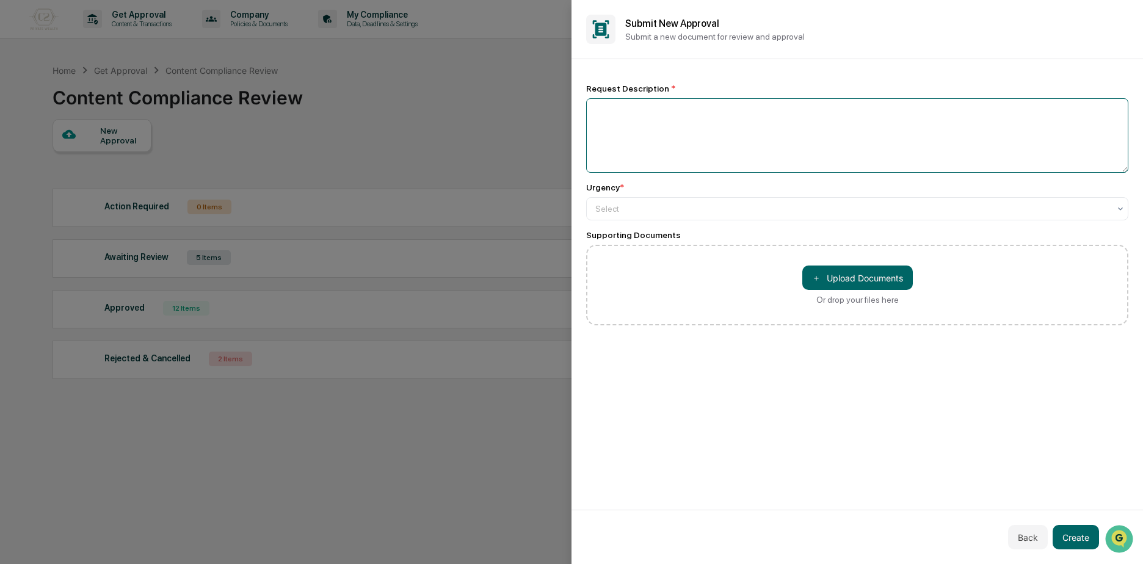
click at [739, 165] on textarea at bounding box center [857, 135] width 542 height 74
type textarea "**********"
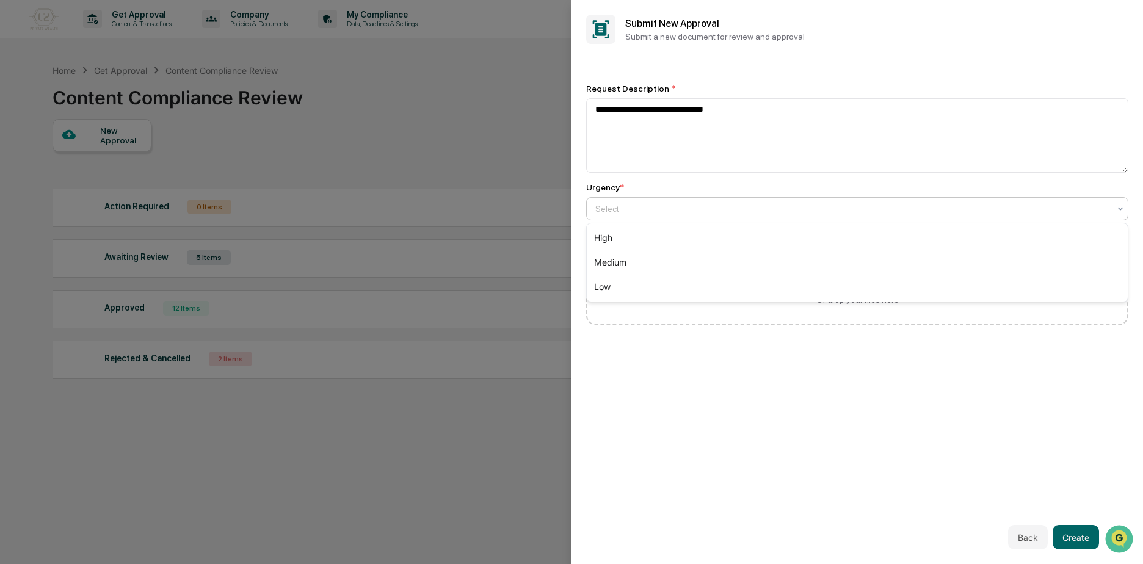
click at [736, 209] on div at bounding box center [852, 209] width 514 height 12
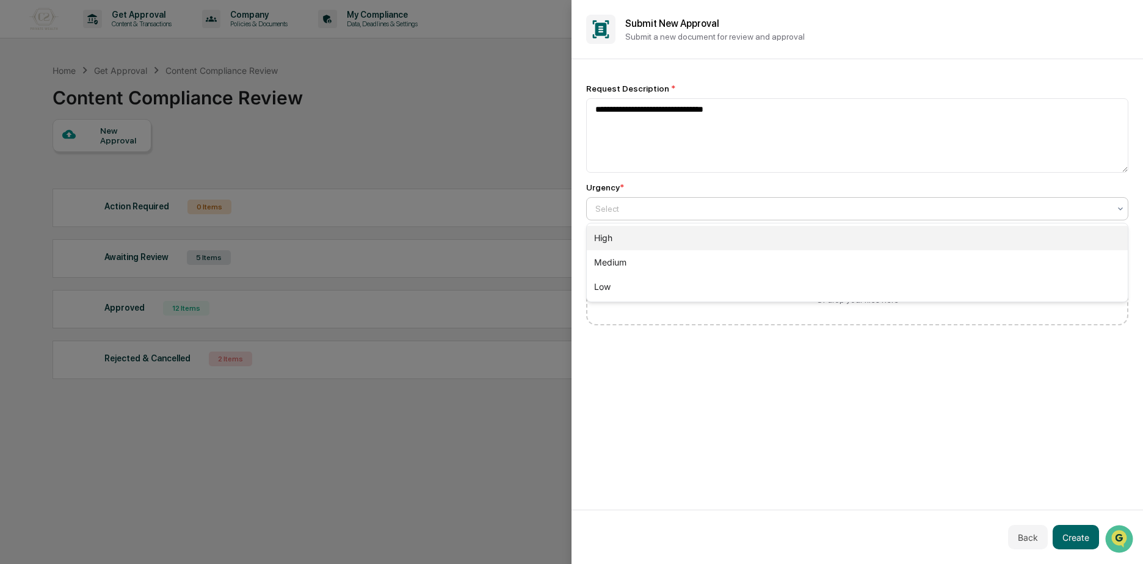
click at [719, 247] on div "High" at bounding box center [857, 238] width 541 height 24
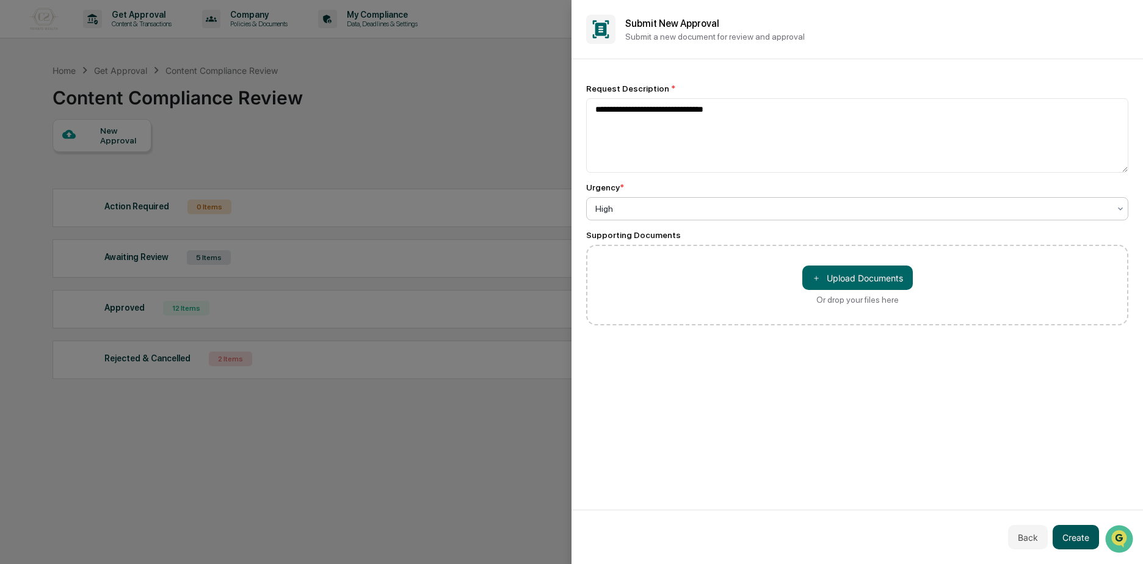
click at [1087, 537] on button "Create" at bounding box center [1076, 537] width 46 height 24
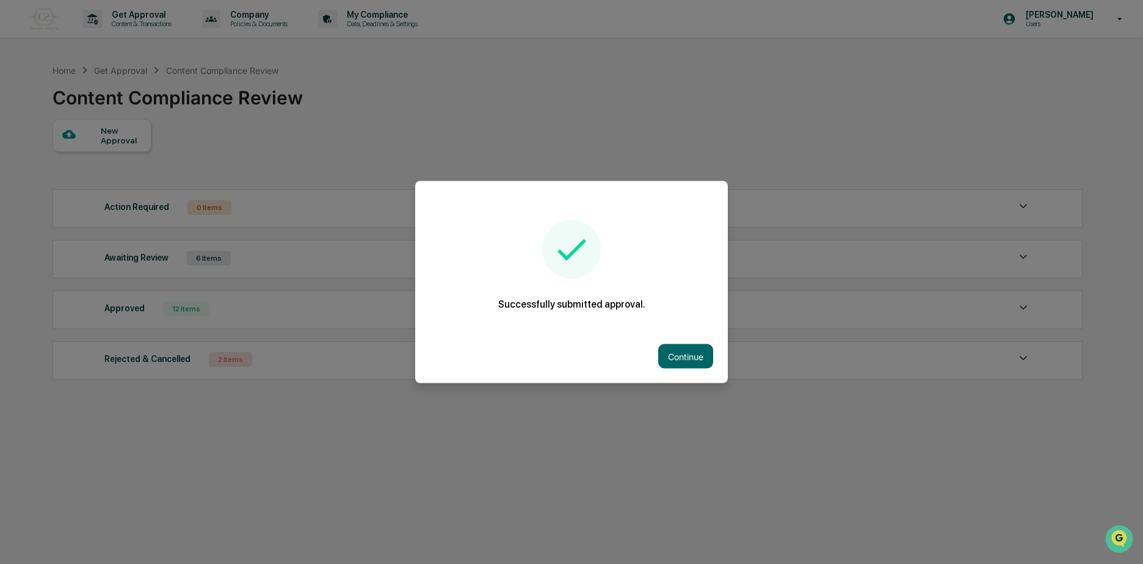
click at [695, 358] on button "Continue" at bounding box center [685, 356] width 55 height 24
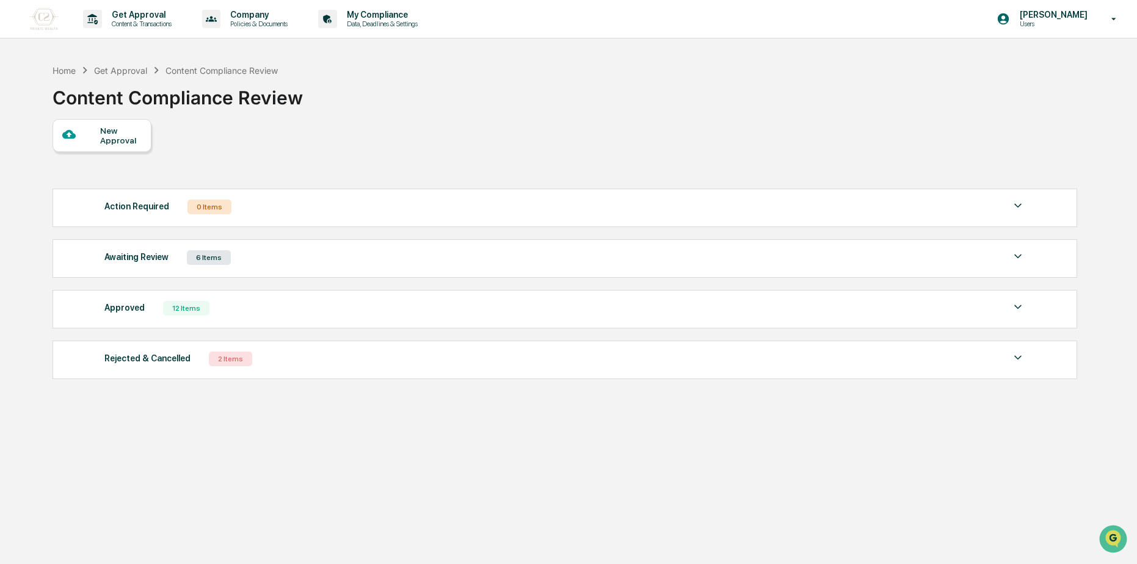
click at [131, 142] on div "New Approval" at bounding box center [120, 136] width 41 height 20
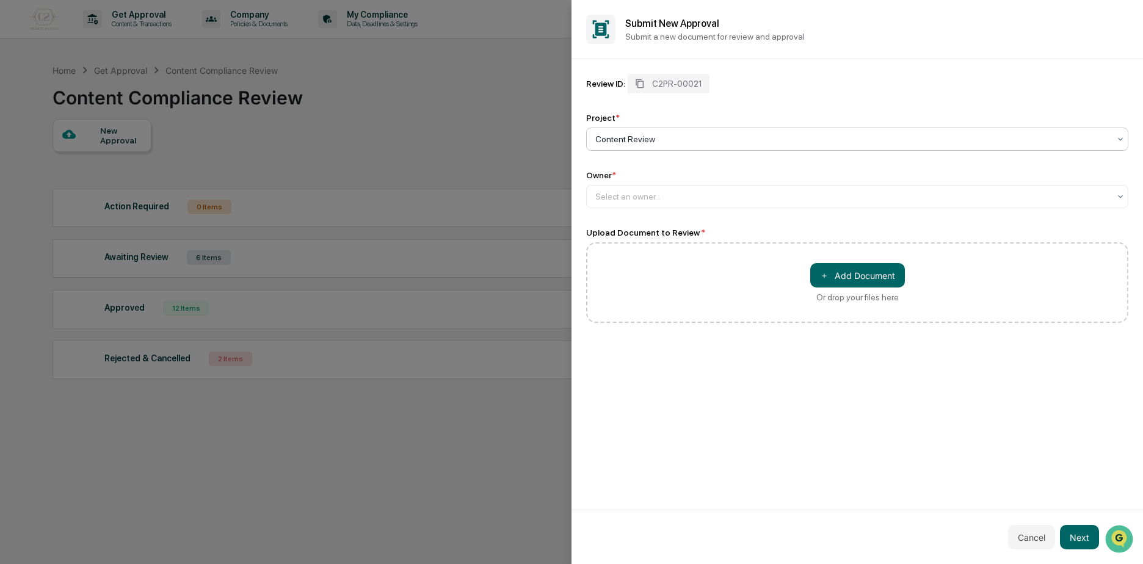
click at [619, 134] on div at bounding box center [852, 139] width 514 height 12
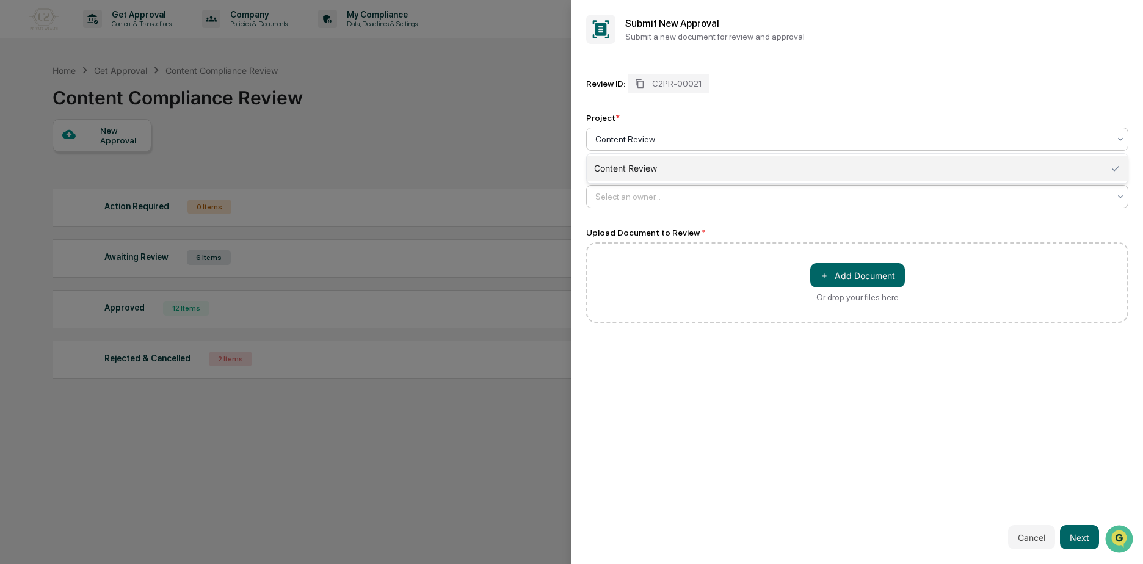
click at [638, 189] on div "Select an owner..." at bounding box center [852, 196] width 526 height 17
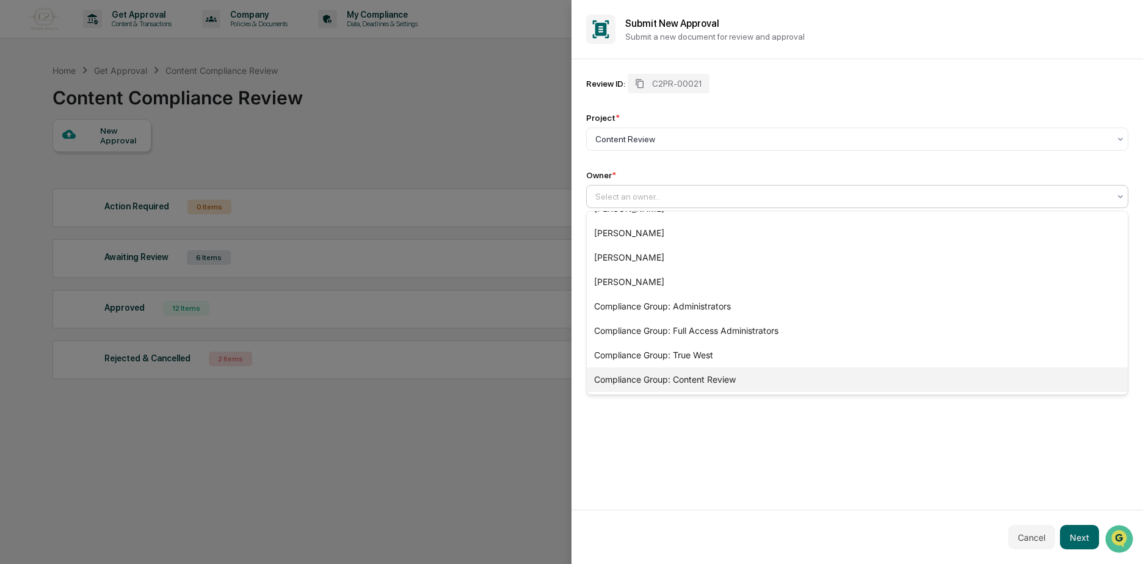
click at [857, 383] on div "Compliance Group: Content Review" at bounding box center [857, 380] width 541 height 24
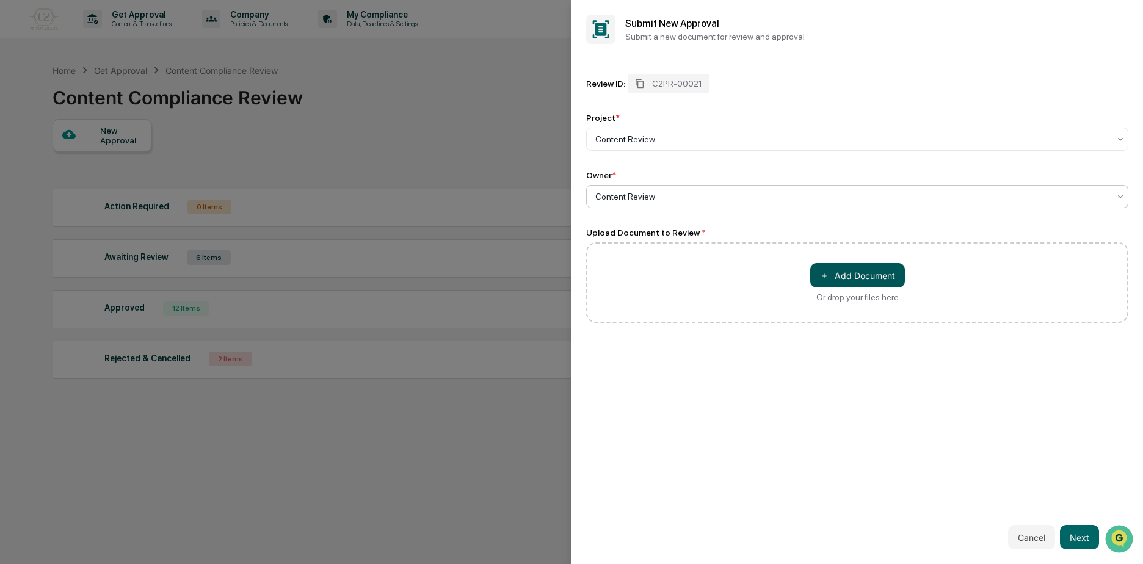
click at [890, 277] on button "＋ Add Document" at bounding box center [857, 275] width 95 height 24
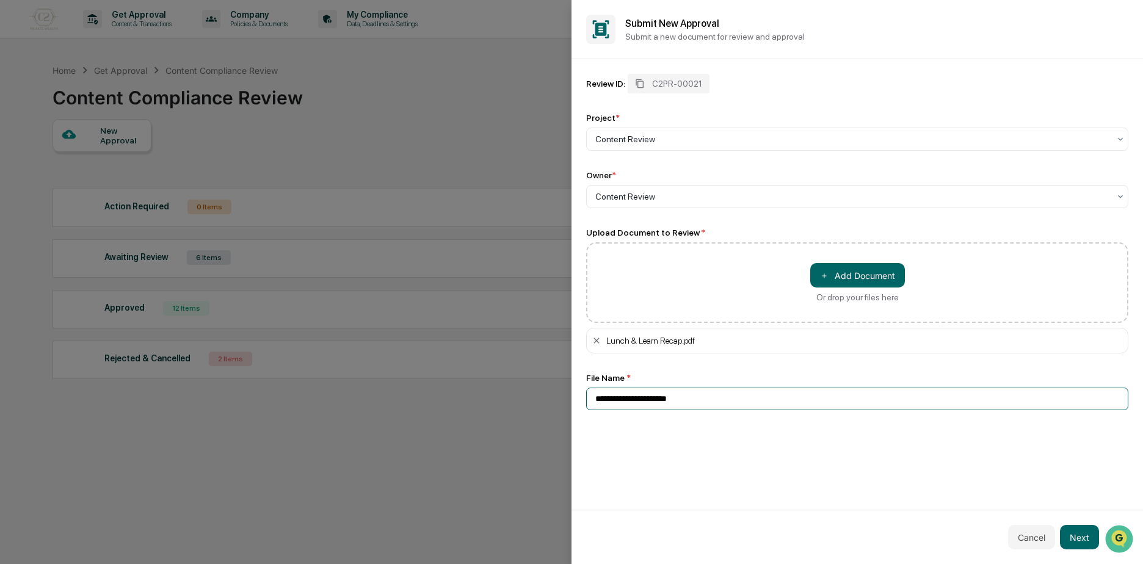
click at [601, 400] on input "**********" at bounding box center [857, 399] width 542 height 23
click at [597, 399] on input "**********" at bounding box center [857, 399] width 542 height 23
type input "**********"
click at [1076, 534] on button "Next" at bounding box center [1079, 537] width 39 height 24
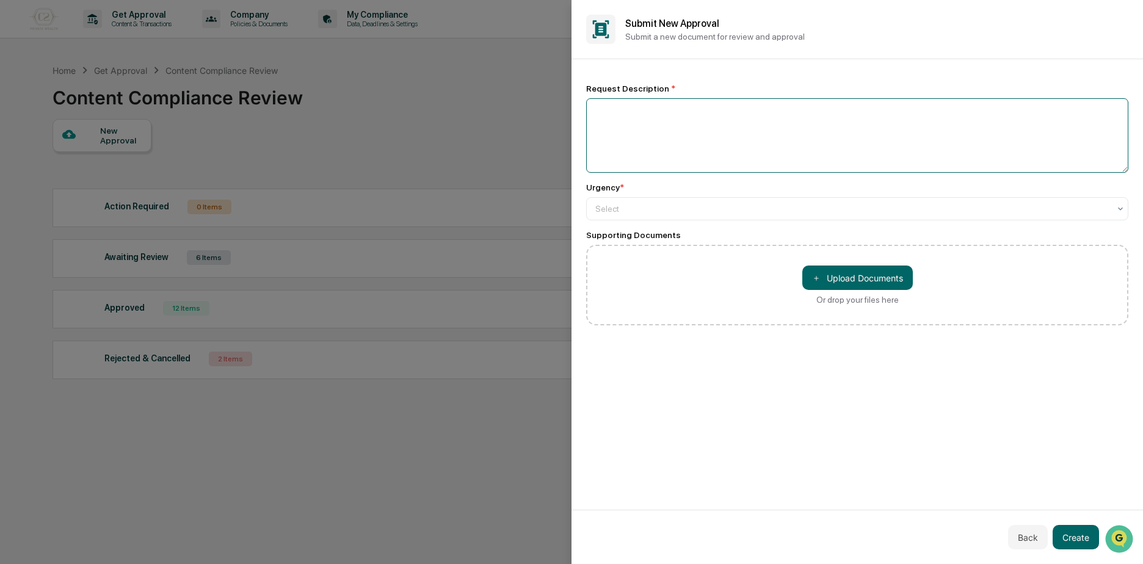
click at [691, 143] on textarea at bounding box center [857, 135] width 542 height 74
type textarea "**********"
click at [721, 197] on div "Select" at bounding box center [857, 208] width 542 height 23
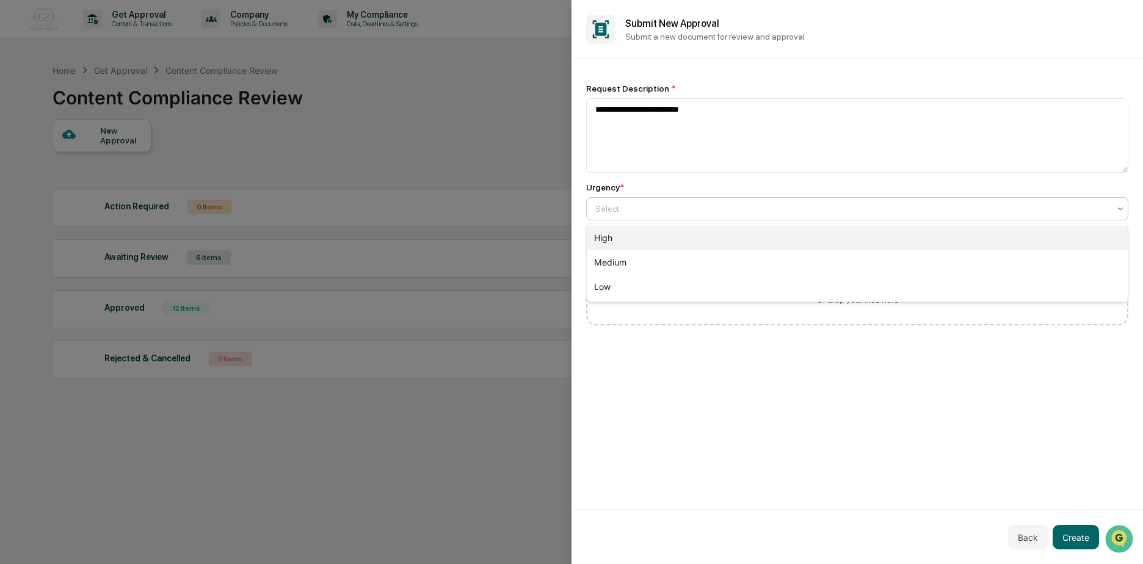
click at [706, 241] on div "High" at bounding box center [857, 238] width 541 height 24
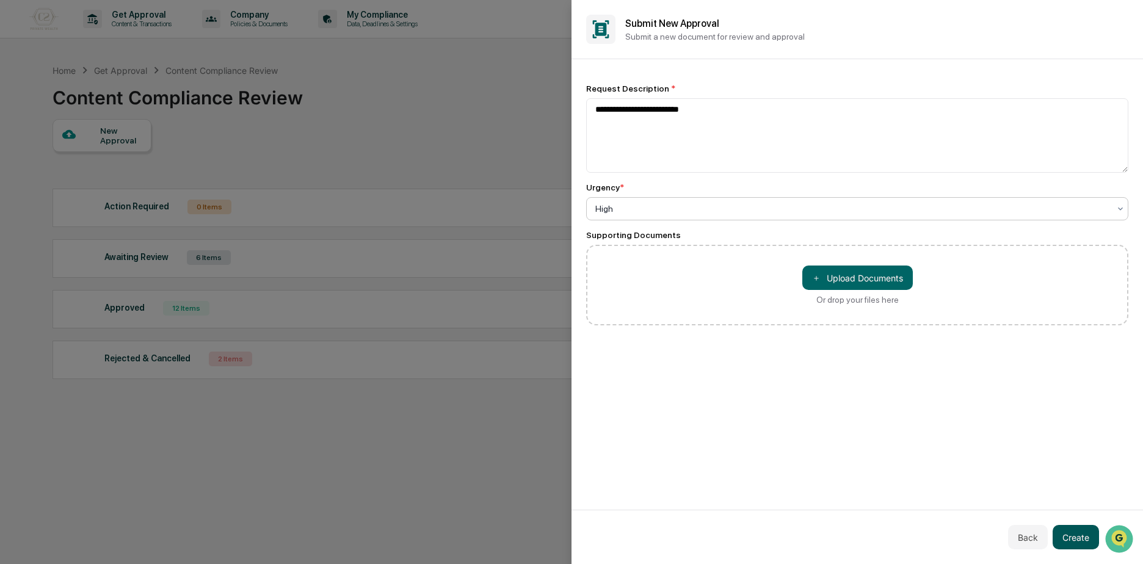
click at [1097, 539] on button "Create" at bounding box center [1076, 537] width 46 height 24
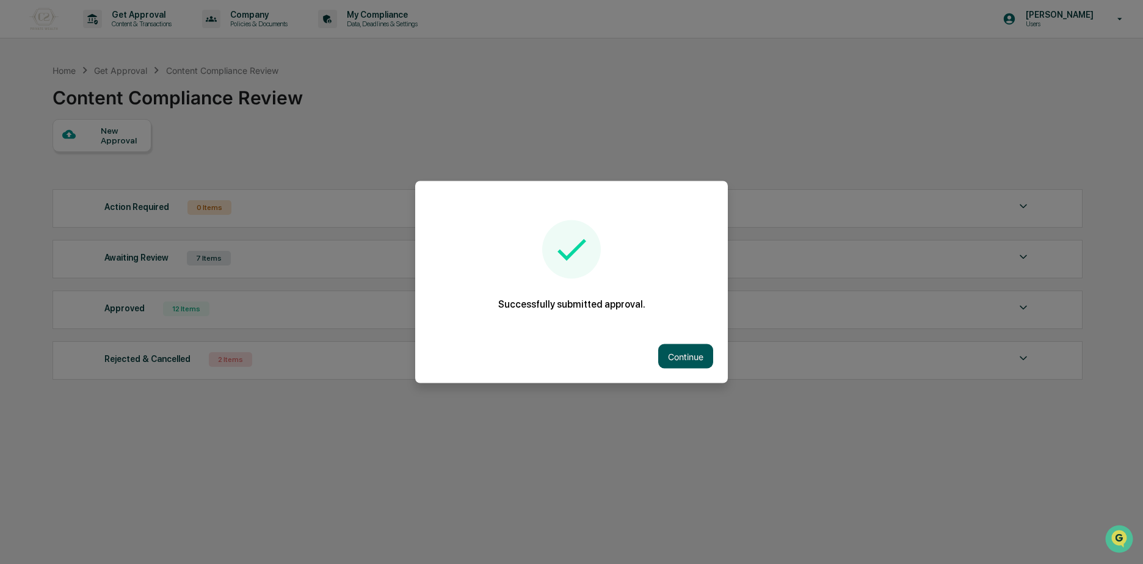
click at [681, 358] on button "Continue" at bounding box center [685, 356] width 55 height 24
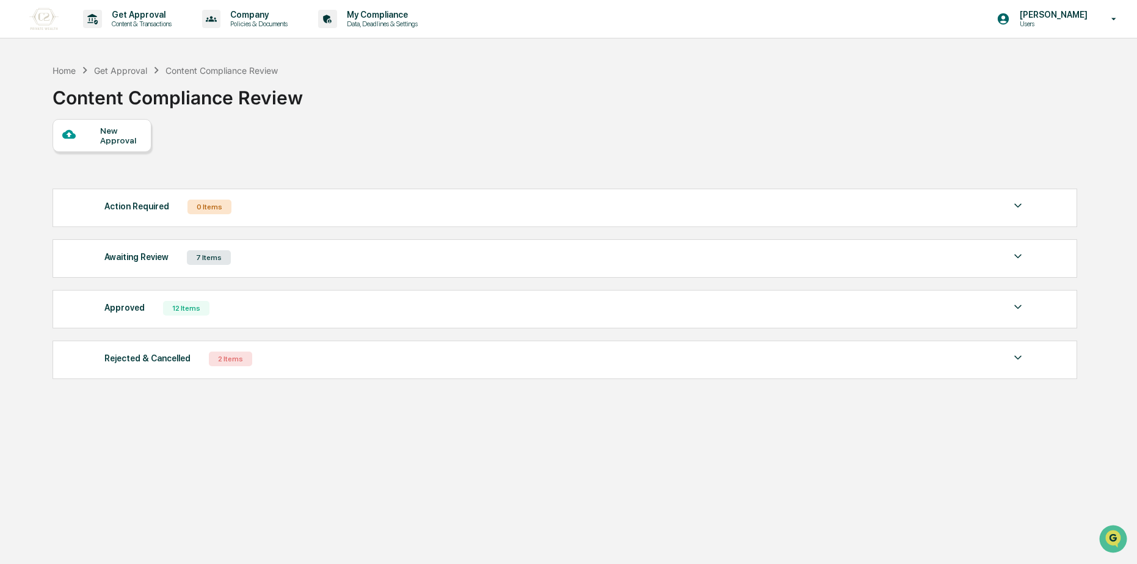
click at [378, 261] on div "Awaiting Review 7 Items" at bounding box center [564, 257] width 921 height 17
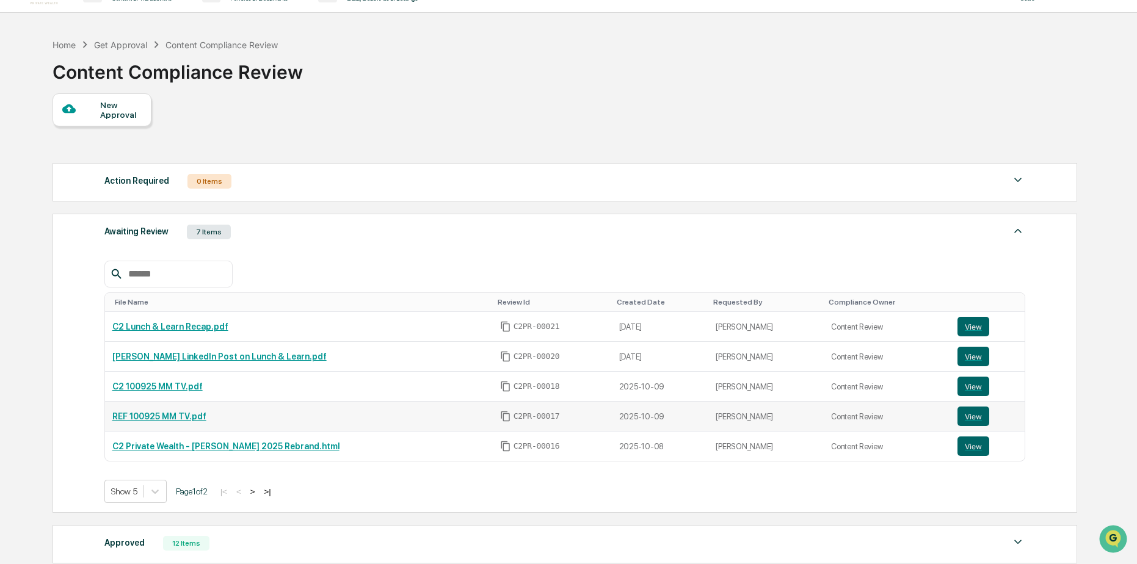
scroll to position [122, 0]
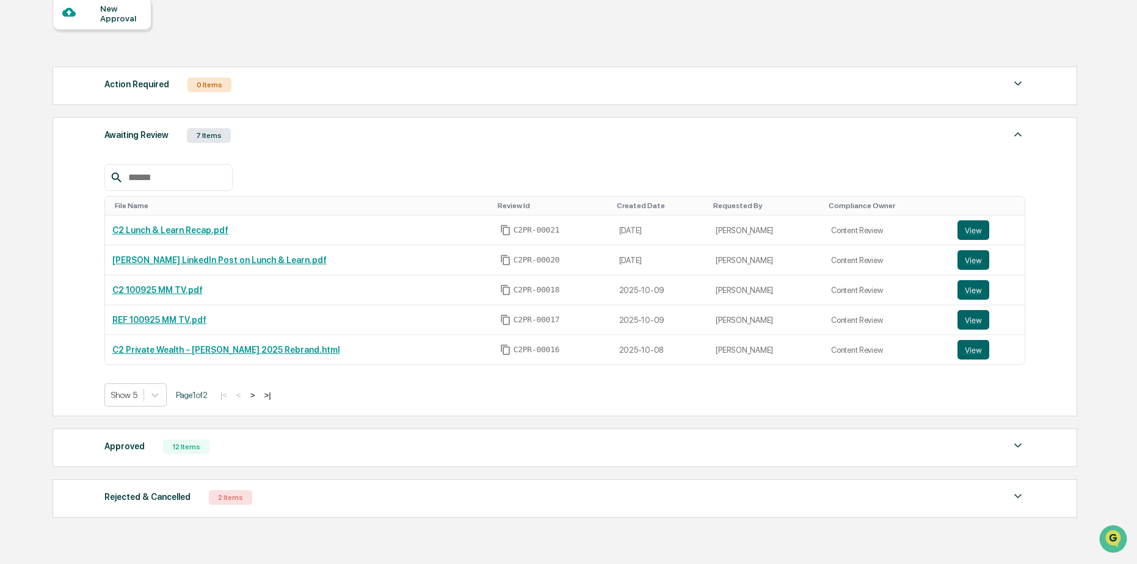
click at [274, 394] on button ">|" at bounding box center [267, 395] width 14 height 10
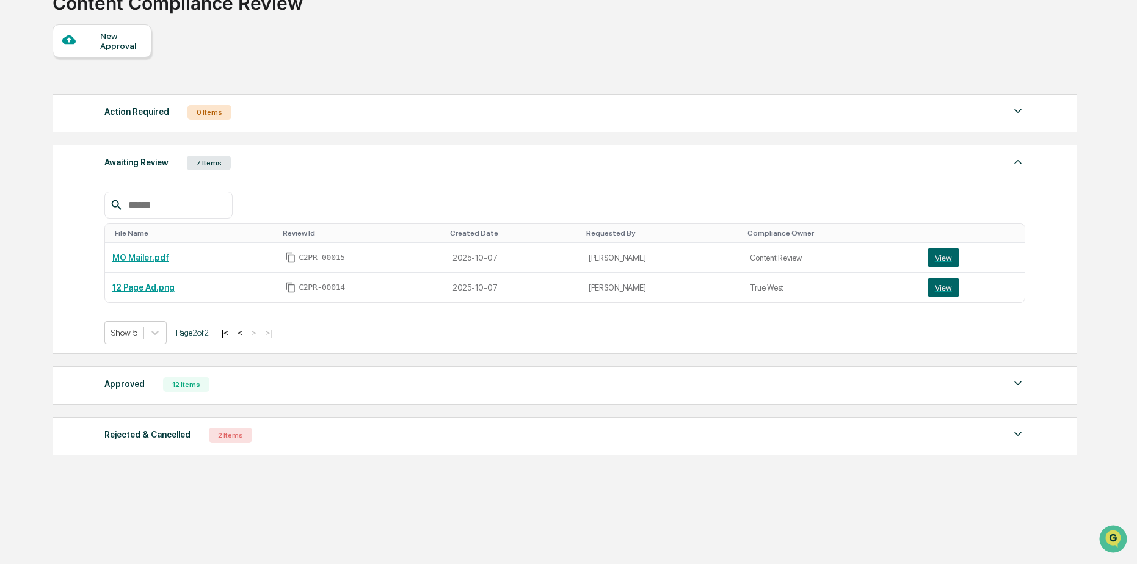
scroll to position [95, 0]
click at [232, 332] on button "|<" at bounding box center [225, 333] width 14 height 10
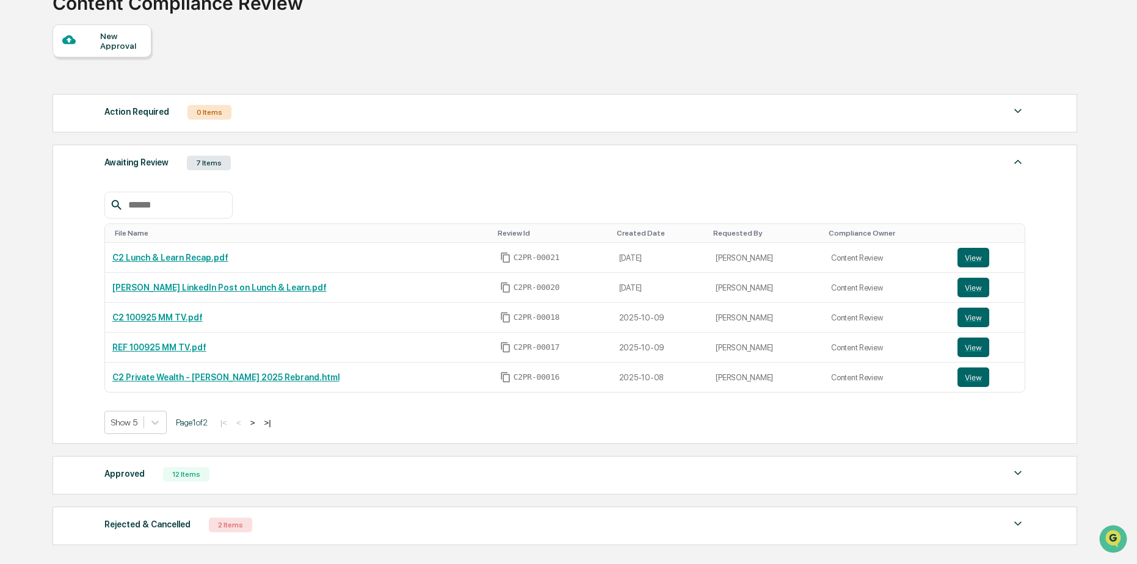
click at [219, 454] on div "Action Required 0 Items No data to display Show 5 Page 1 of 0 |< < > >| Awaitin…" at bounding box center [564, 319] width 1023 height 463
click at [221, 464] on div "Approved 12 Items File Name Review Id Created Date Requested By Compliance Owne…" at bounding box center [565, 475] width 1025 height 38
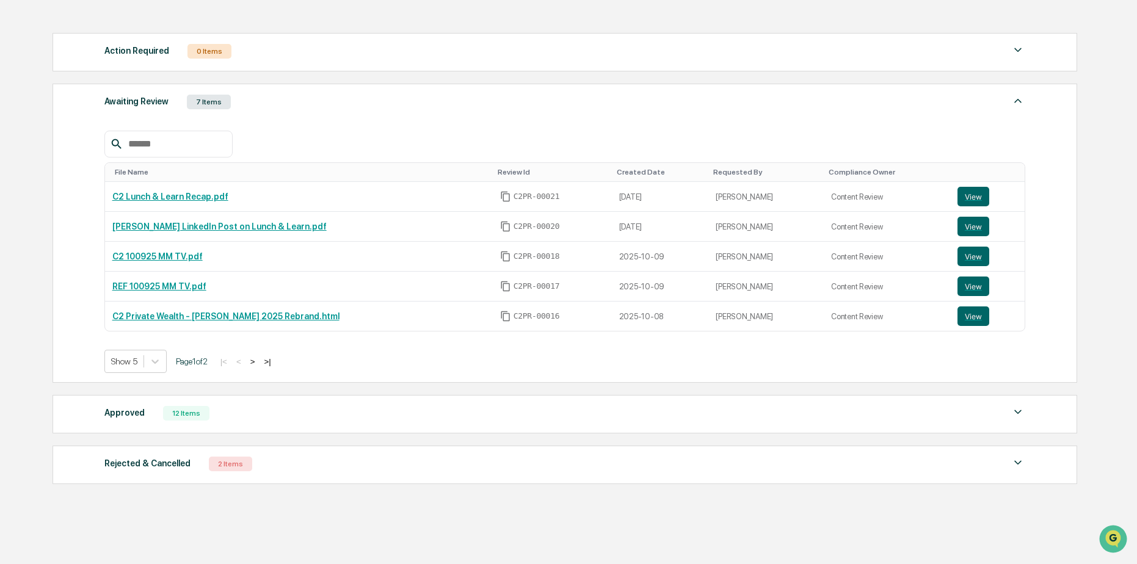
click at [262, 421] on div "Approved 12 Items" at bounding box center [564, 413] width 921 height 17
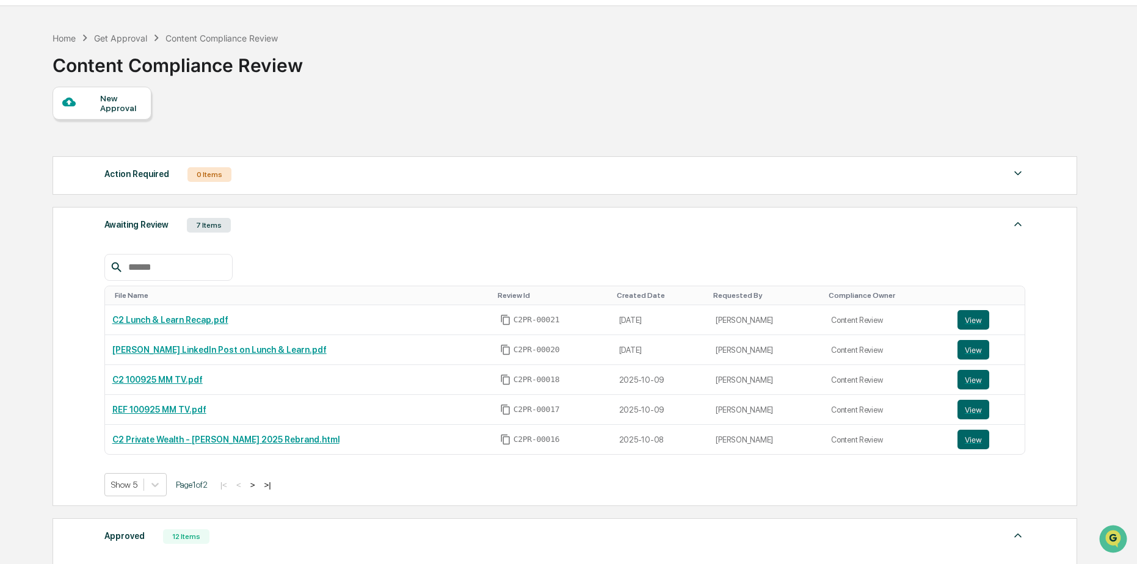
scroll to position [0, 0]
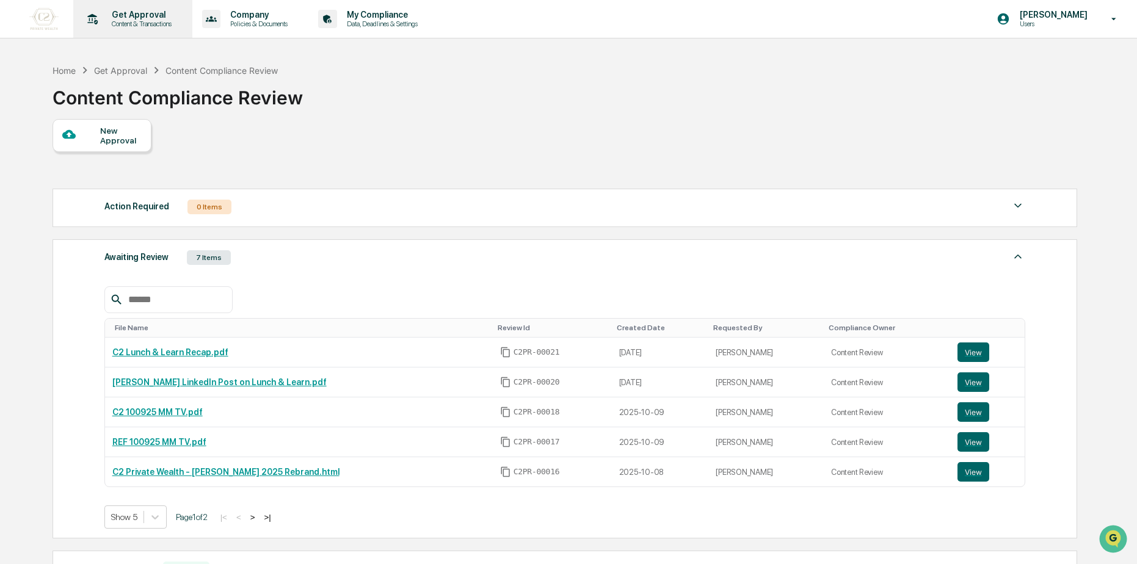
click at [153, 26] on p "Content & Transactions" at bounding box center [140, 24] width 76 height 9
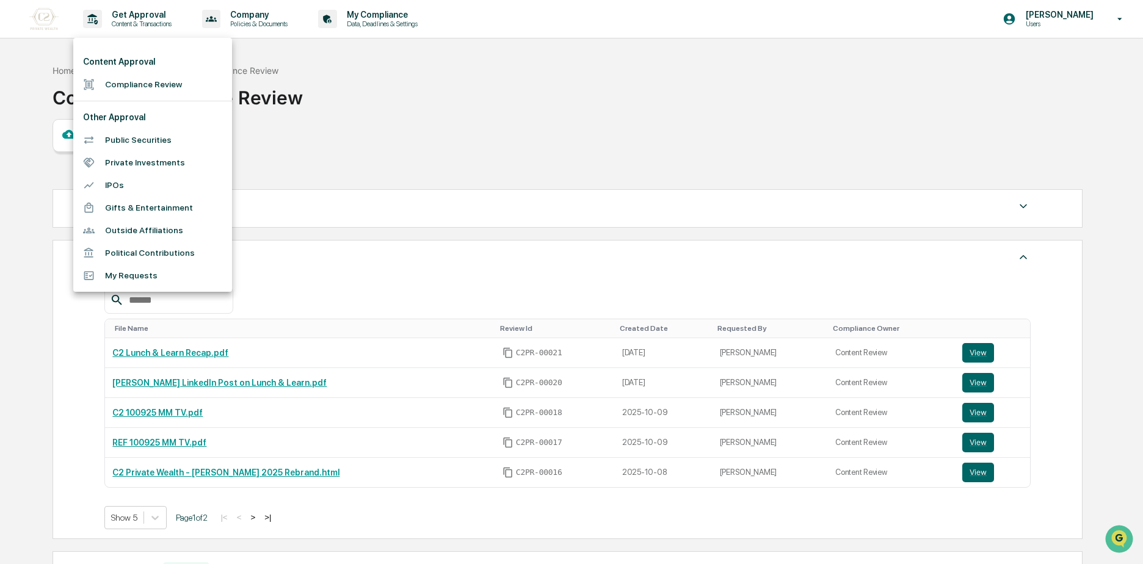
click at [142, 273] on li "My Requests" at bounding box center [152, 275] width 159 height 23
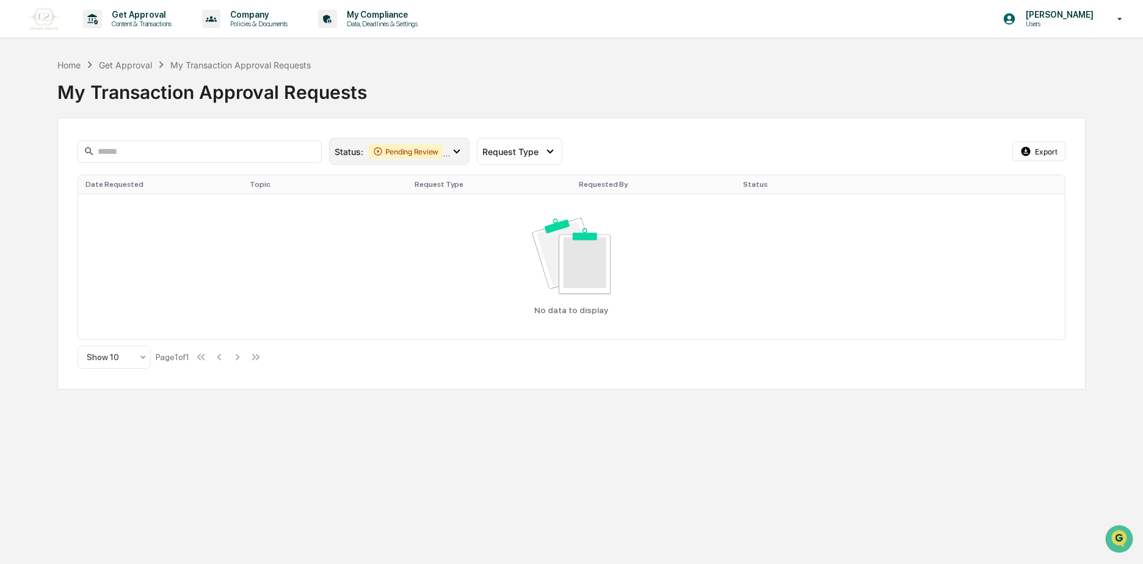
click at [422, 150] on div "Pending Review" at bounding box center [406, 151] width 76 height 15
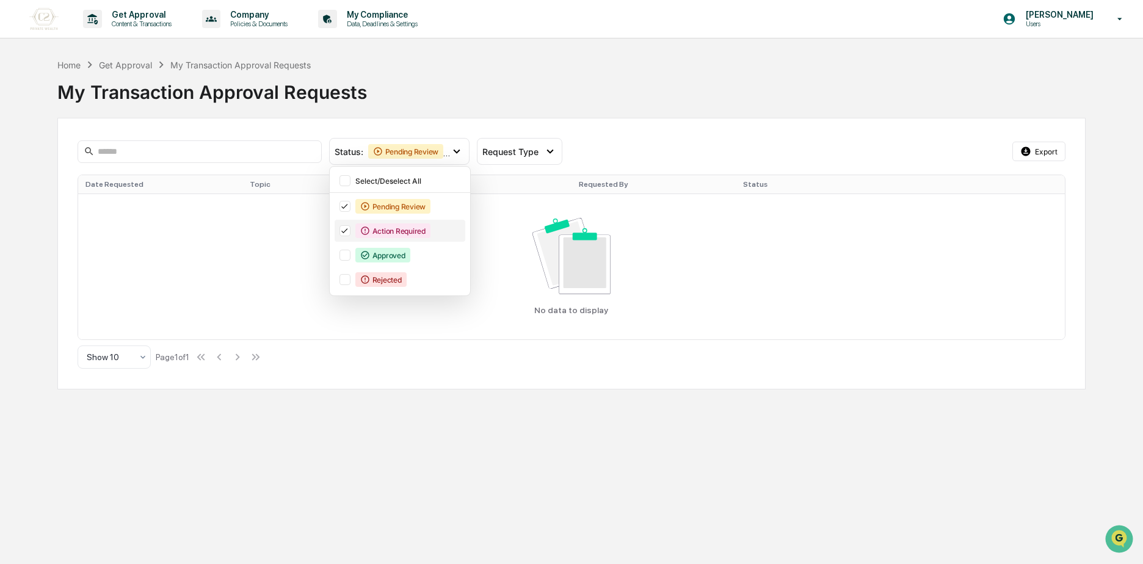
click at [383, 230] on div "Action Required" at bounding box center [392, 230] width 75 height 15
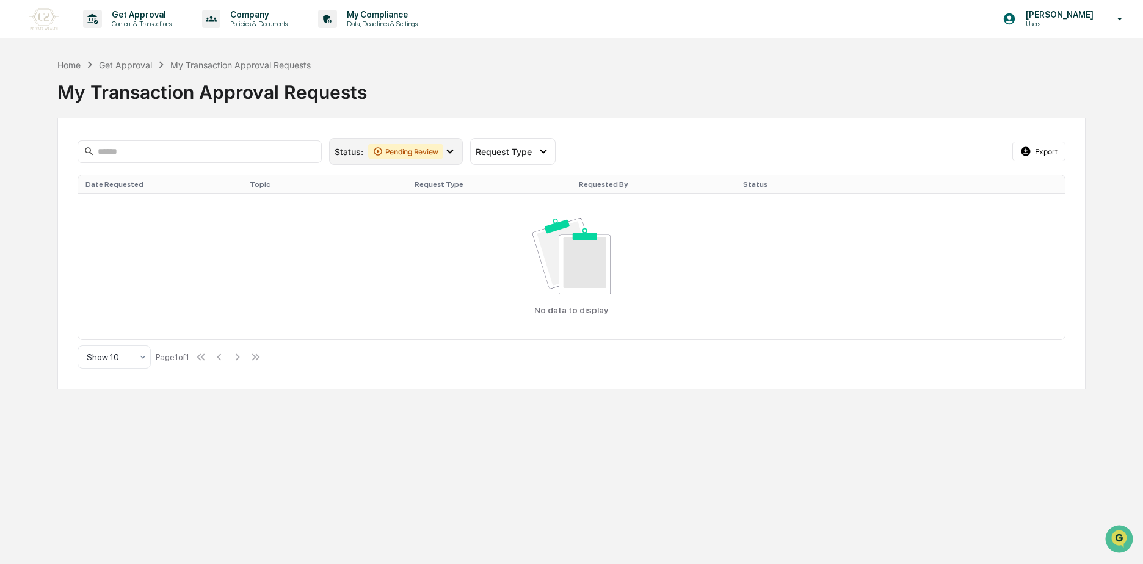
click at [404, 159] on div "Pending Review" at bounding box center [406, 151] width 76 height 15
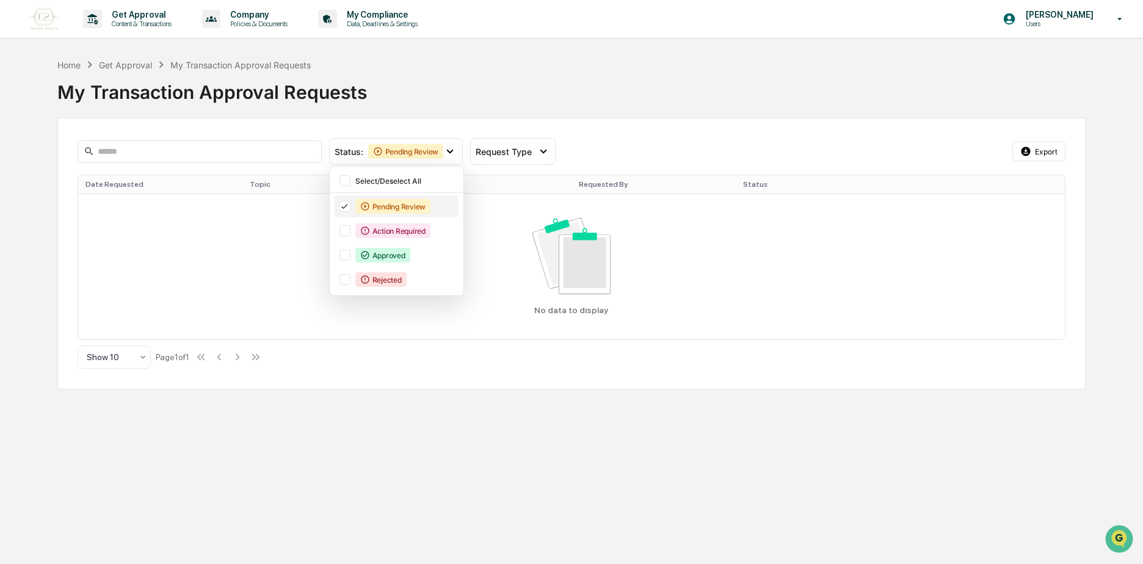
click at [366, 216] on div "Pending Review" at bounding box center [397, 206] width 124 height 22
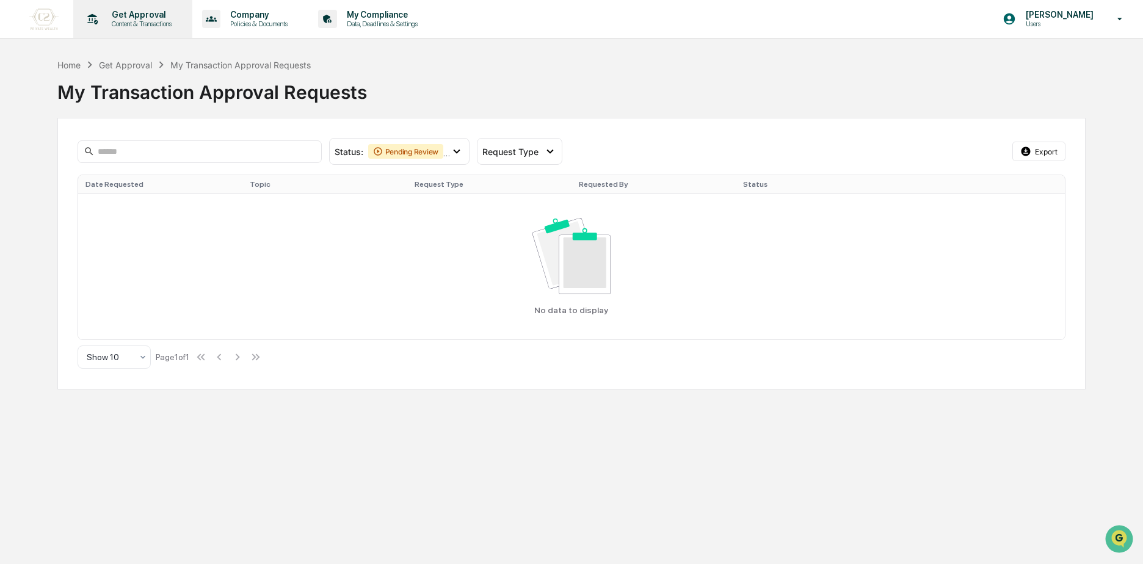
click at [137, 18] on p "Get Approval" at bounding box center [140, 15] width 76 height 10
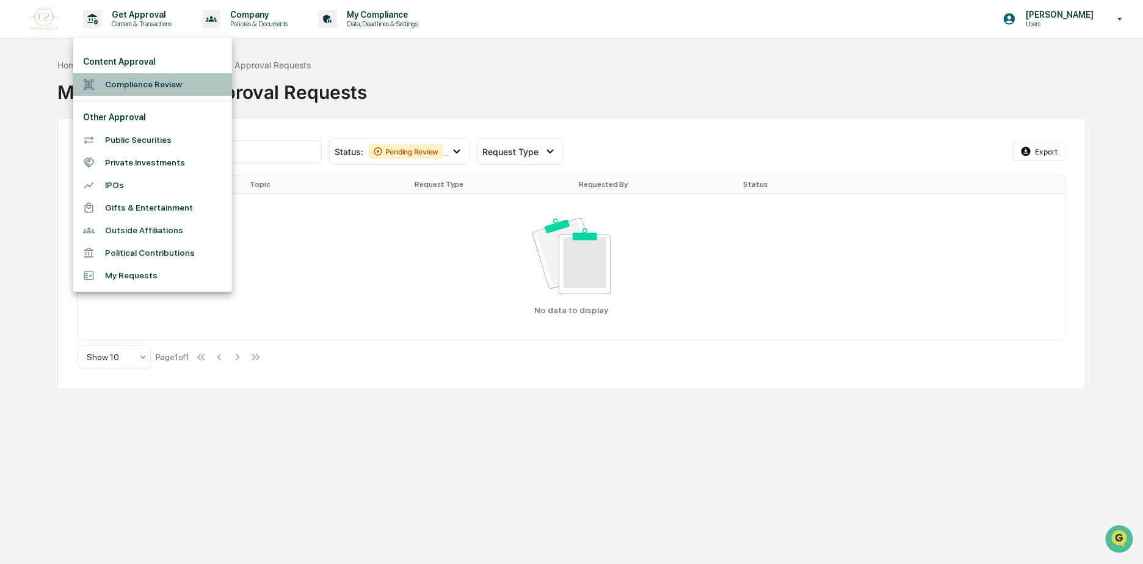
click at [157, 87] on li "Compliance Review" at bounding box center [152, 84] width 159 height 23
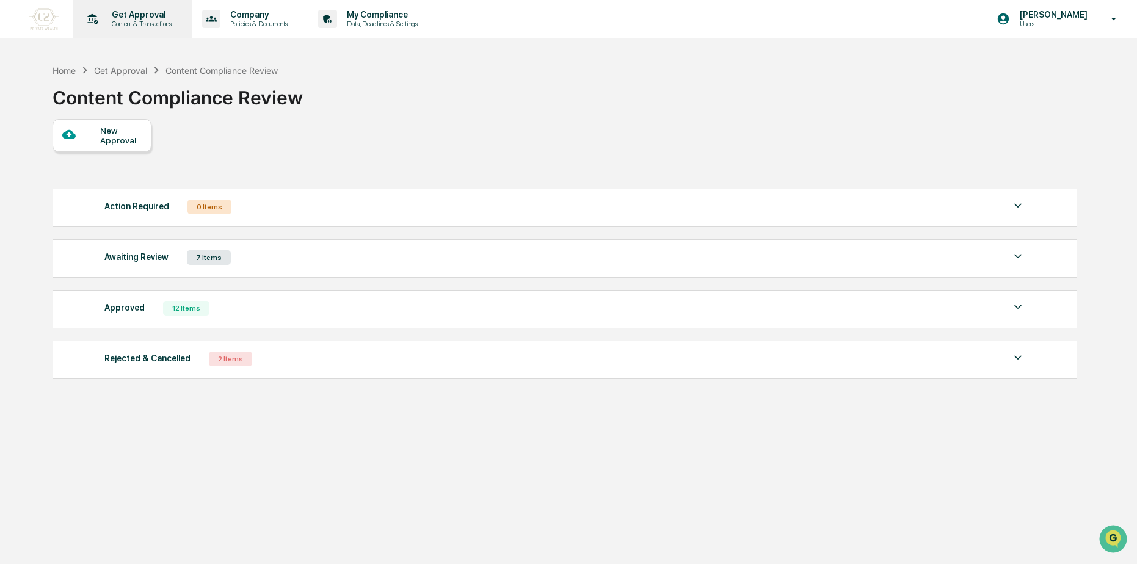
click at [99, 13] on icon at bounding box center [92, 19] width 19 height 19
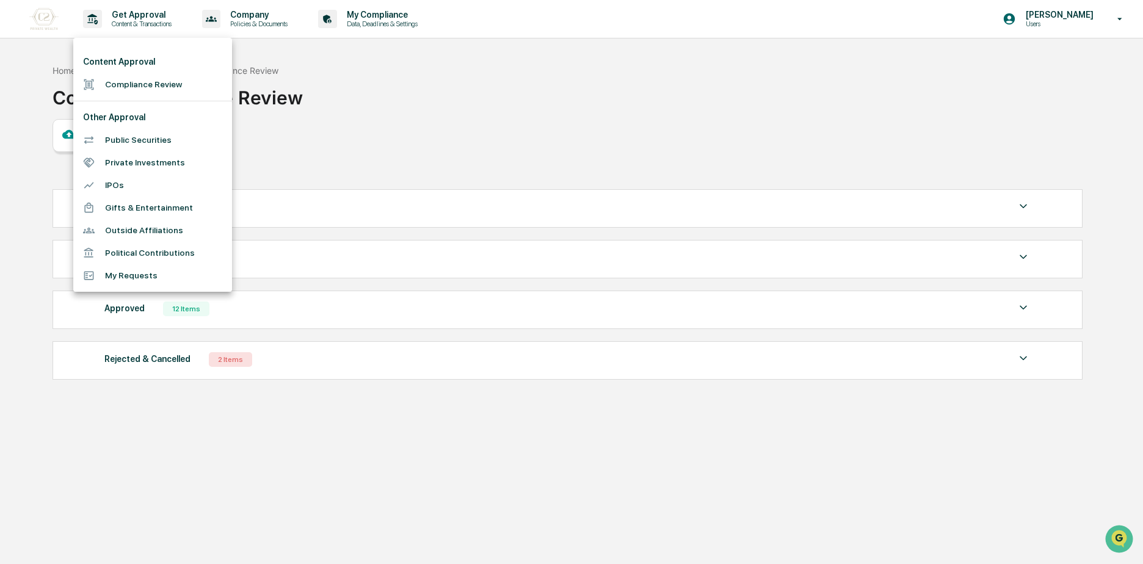
click at [117, 86] on li "Compliance Review" at bounding box center [152, 84] width 159 height 23
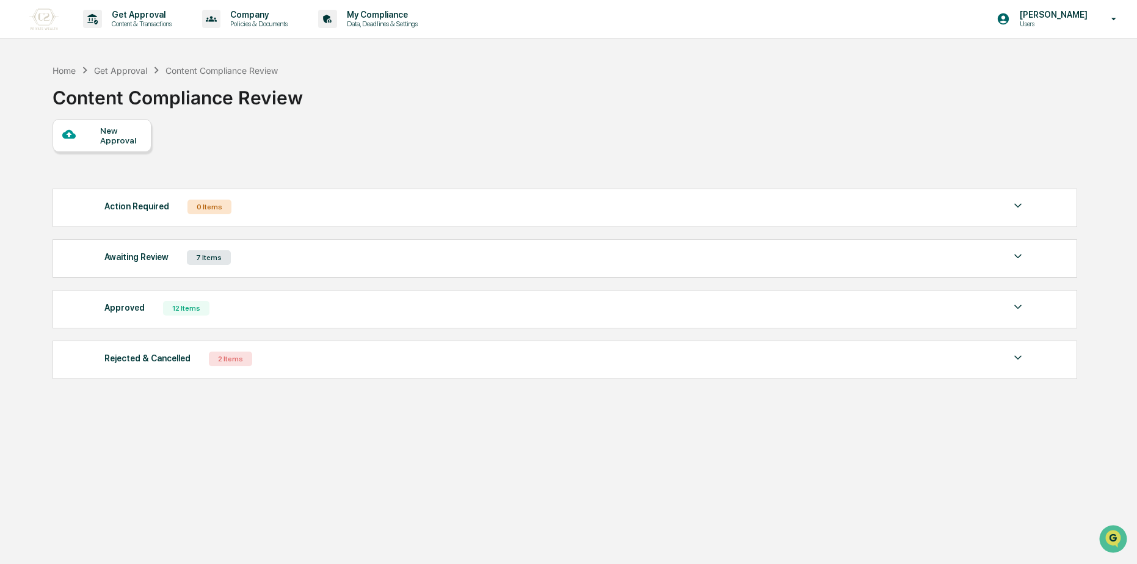
click at [52, 17] on img at bounding box center [43, 19] width 29 height 22
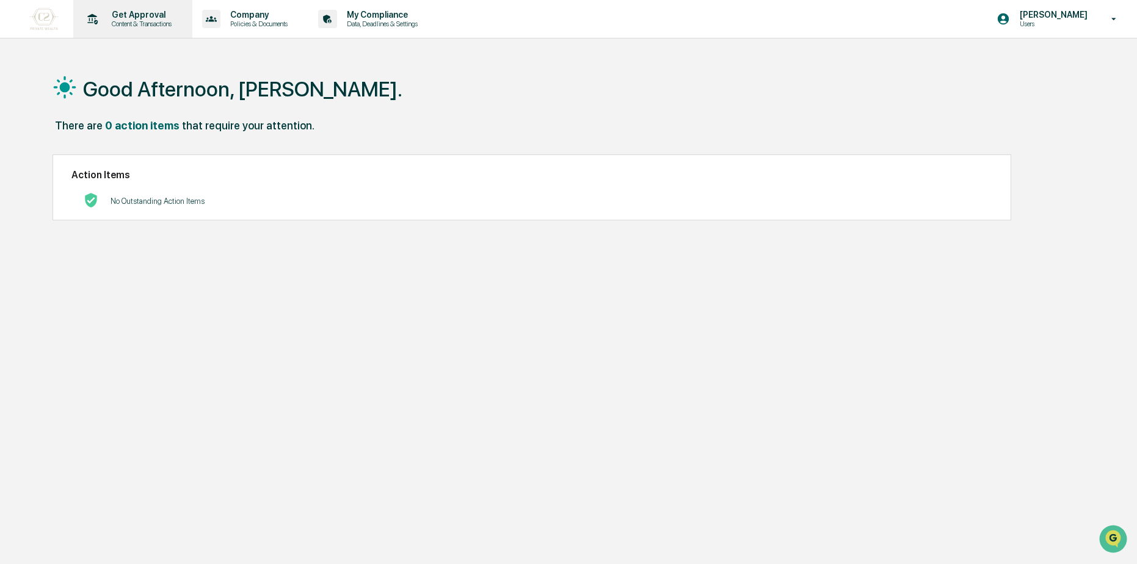
click at [112, 23] on p "Content & Transactions" at bounding box center [140, 24] width 76 height 9
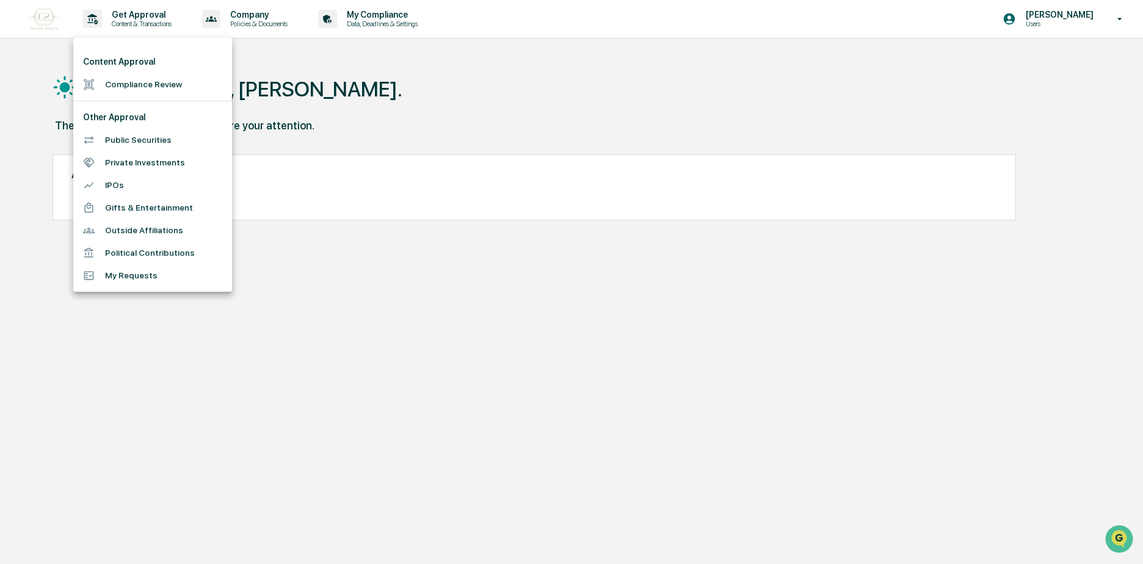
click at [297, 66] on div at bounding box center [571, 282] width 1143 height 564
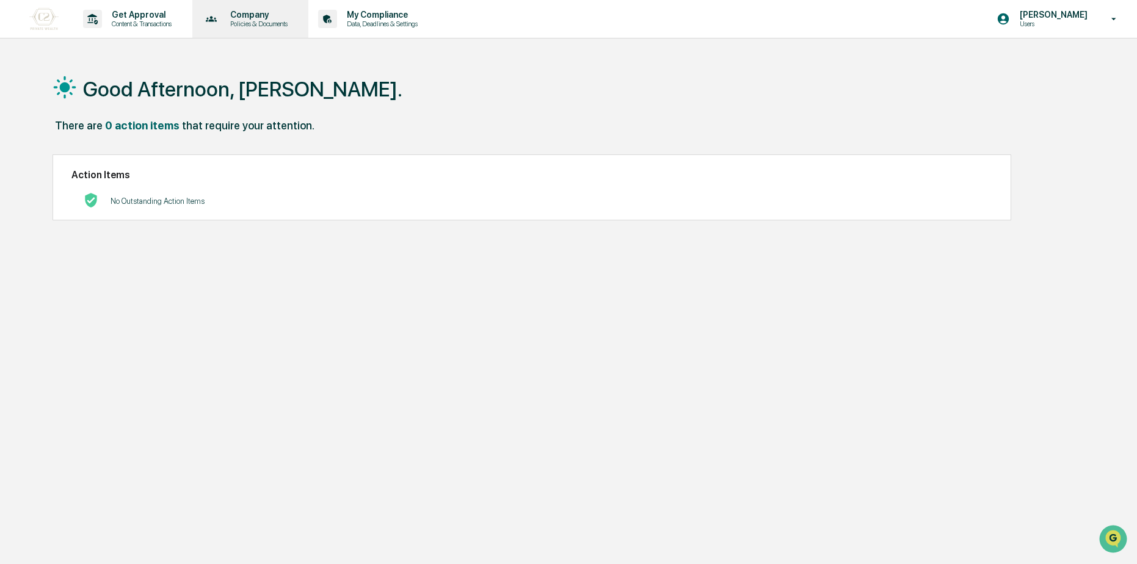
click at [284, 21] on p "Policies & Documents" at bounding box center [256, 24] width 73 height 9
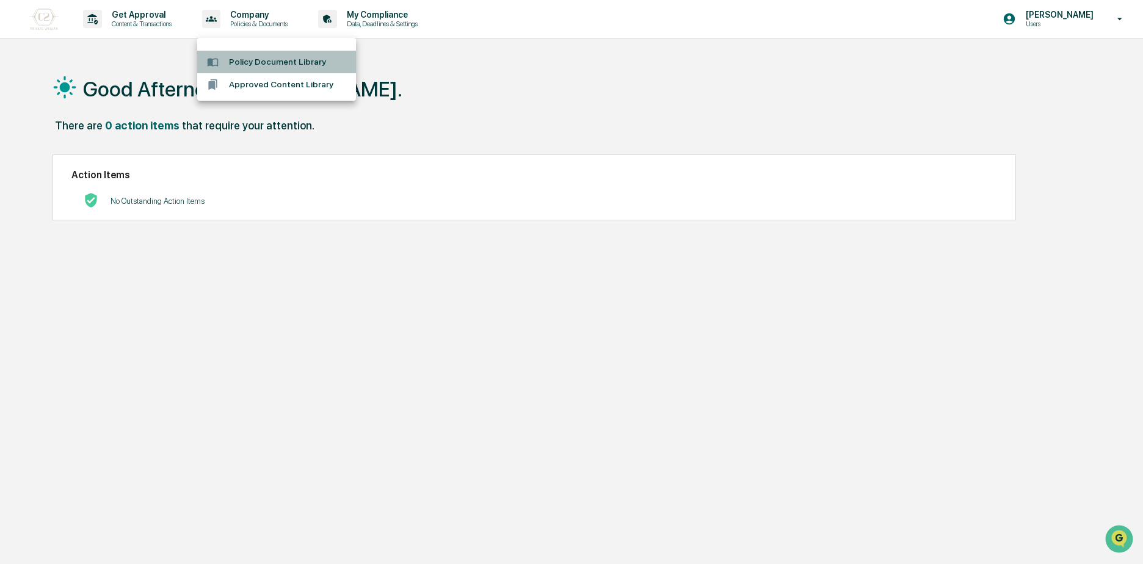
click at [293, 57] on li "Policy Document Library" at bounding box center [276, 62] width 159 height 23
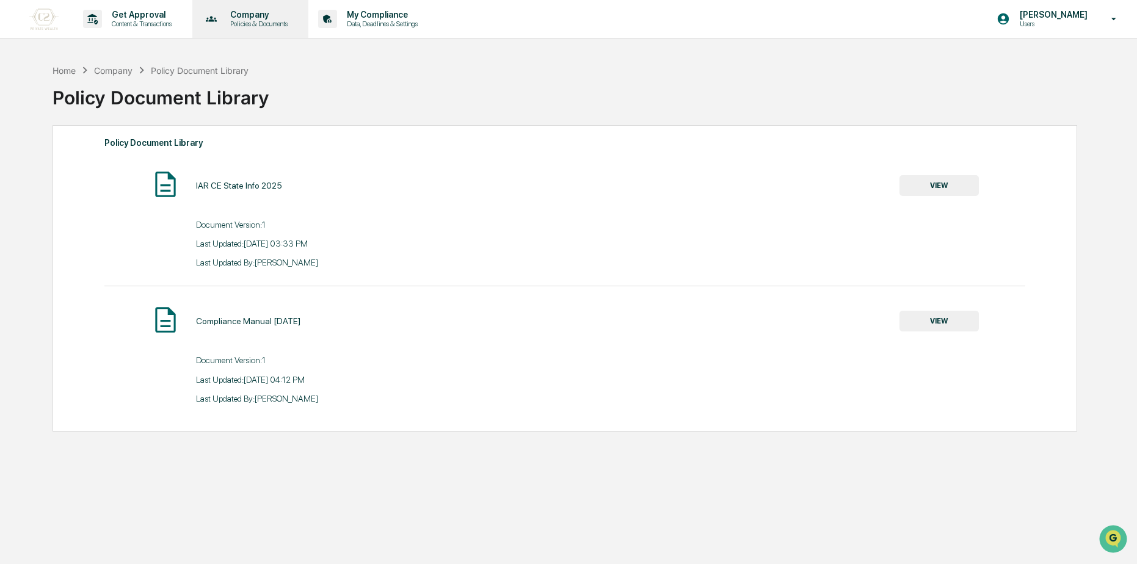
click at [268, 13] on p "Company" at bounding box center [256, 15] width 73 height 10
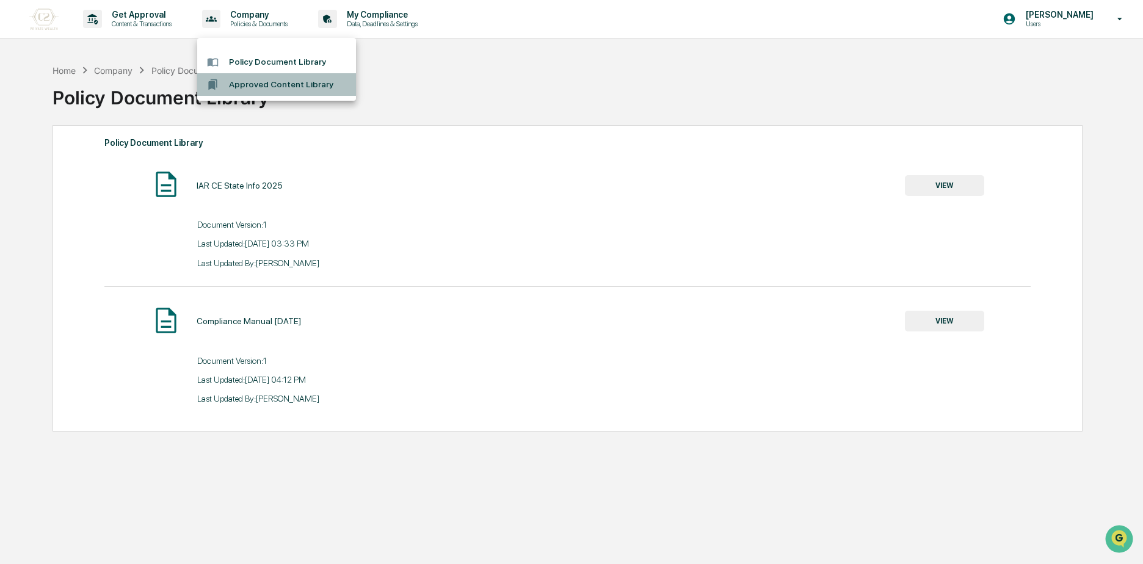
click at [292, 86] on li "Approved Content Library" at bounding box center [276, 84] width 159 height 23
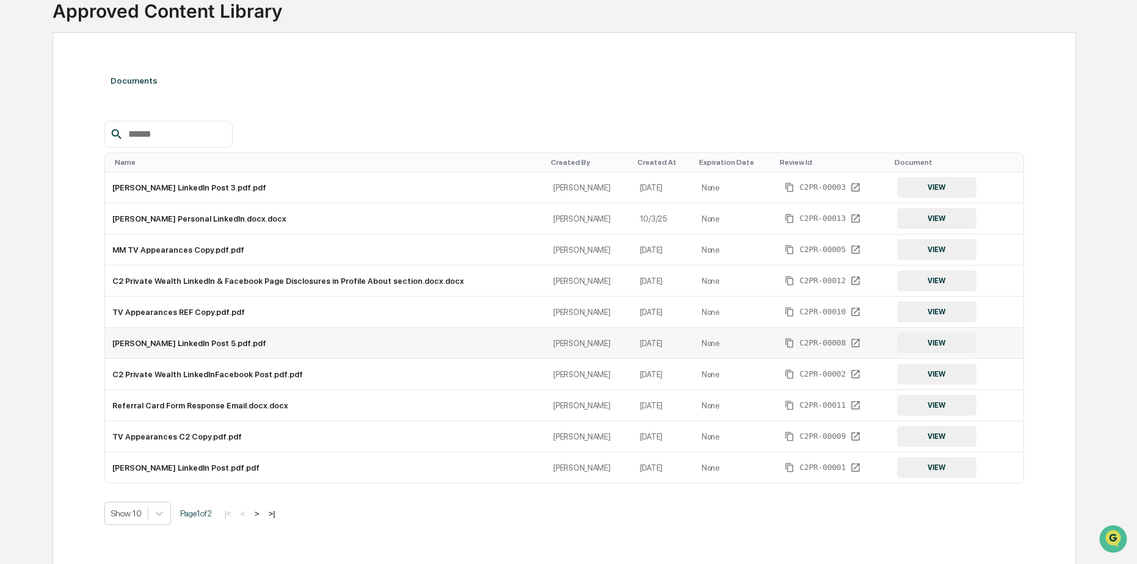
scroll to position [110, 0]
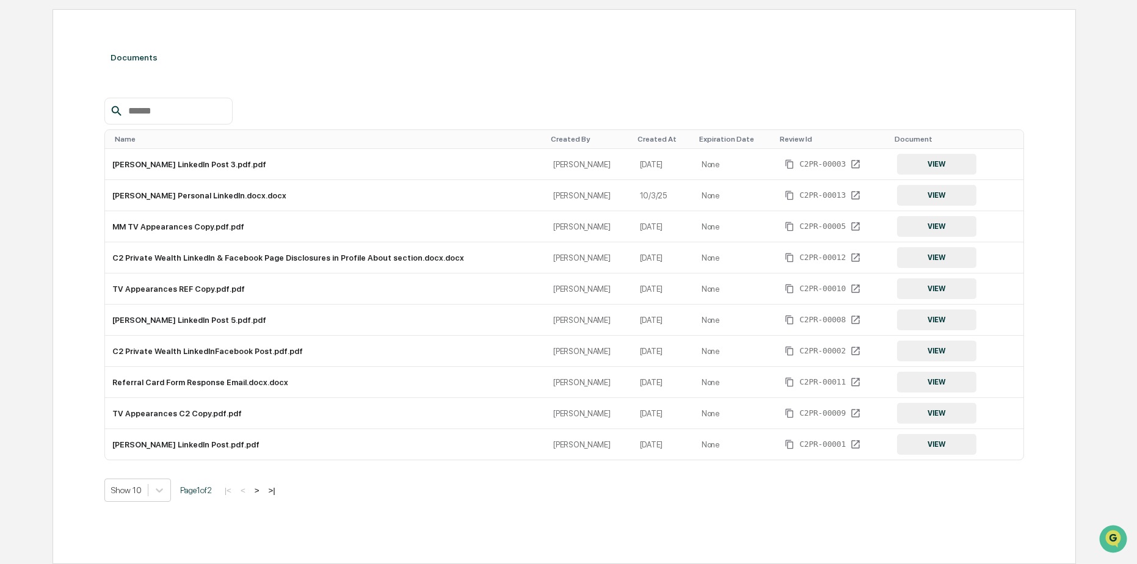
click at [263, 491] on button ">" at bounding box center [257, 490] width 12 height 10
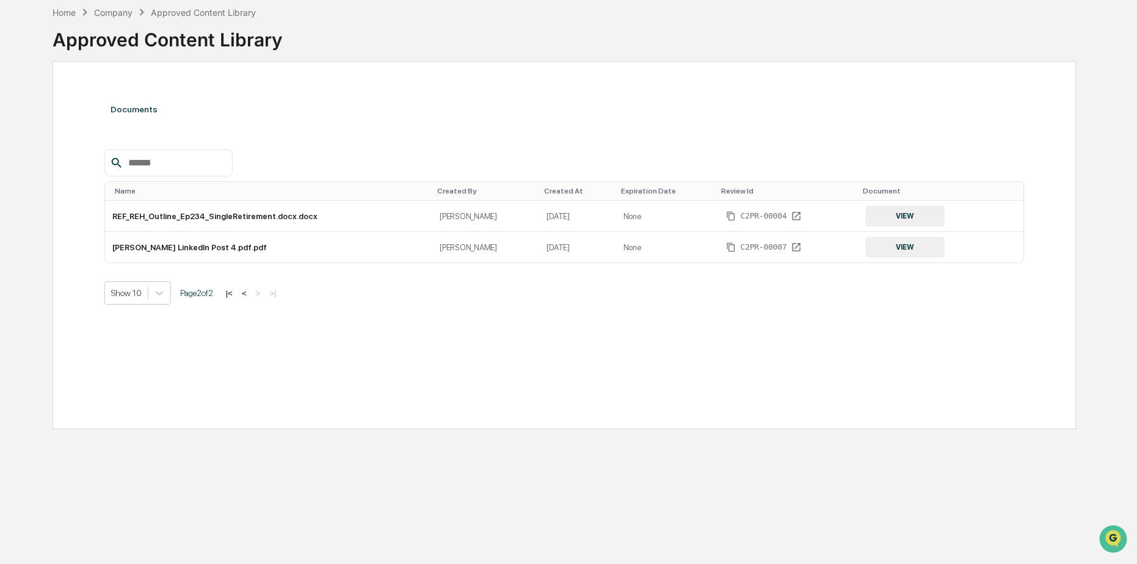
click at [236, 292] on button "|<" at bounding box center [229, 293] width 14 height 10
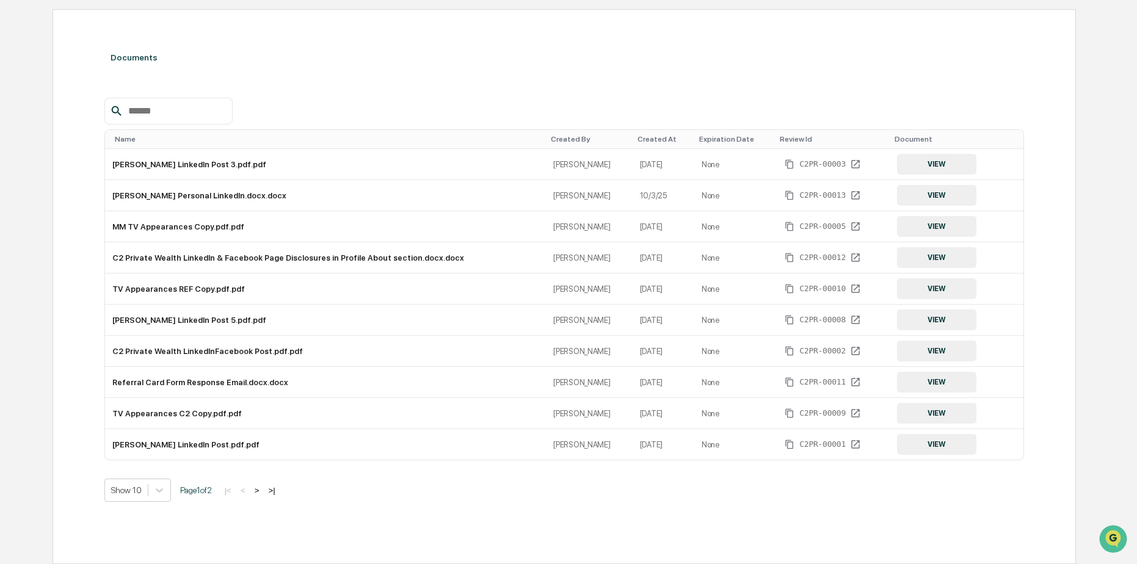
click at [278, 489] on button ">|" at bounding box center [271, 490] width 14 height 10
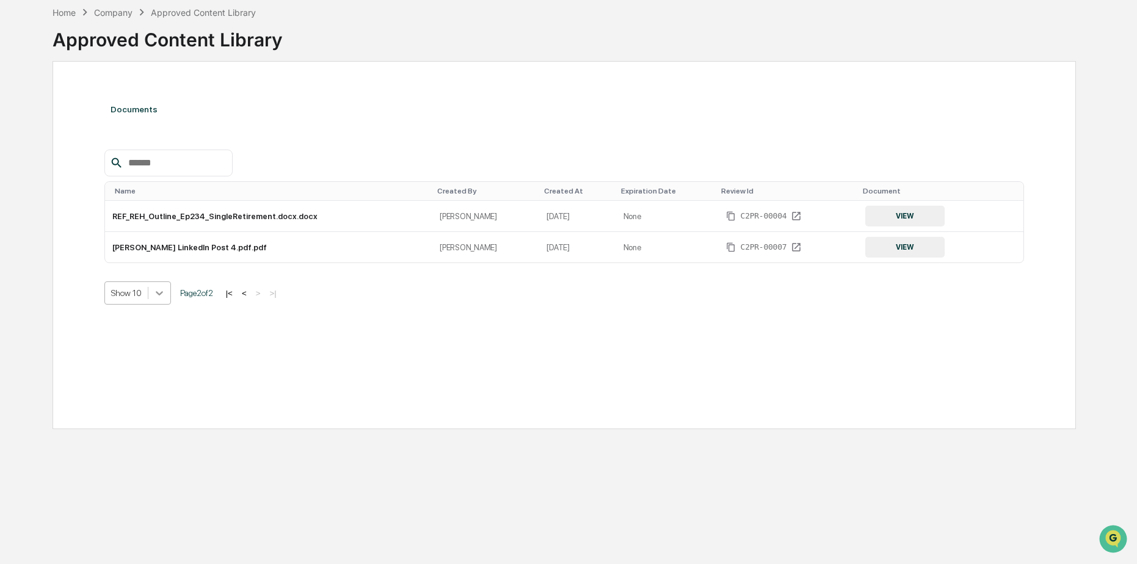
click at [158, 294] on icon at bounding box center [159, 293] width 7 height 4
click at [230, 297] on button "|<" at bounding box center [229, 293] width 14 height 10
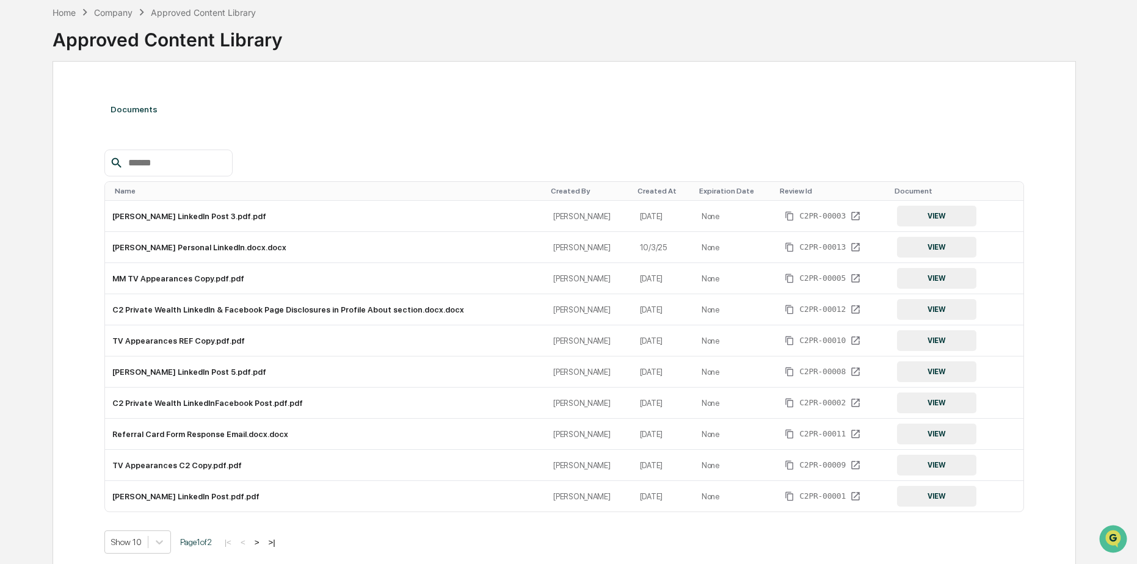
click at [641, 191] on div "Created At" at bounding box center [664, 191] width 52 height 9
